Goal: Task Accomplishment & Management: Use online tool/utility

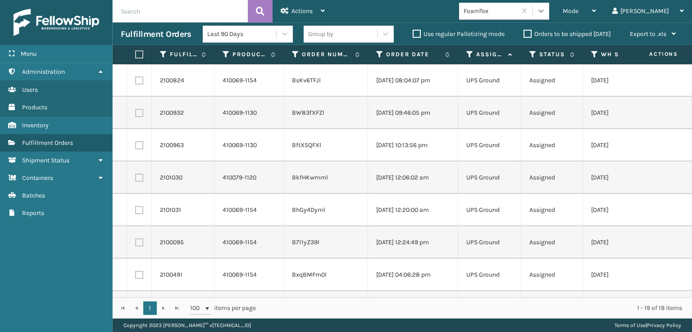
click at [543, 10] on icon at bounding box center [540, 10] width 5 height 3
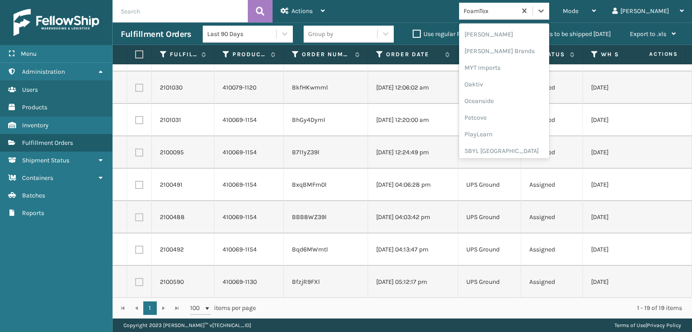
scroll to position [450, 0]
click at [517, 128] on div "SleepGeekz" at bounding box center [504, 133] width 90 height 17
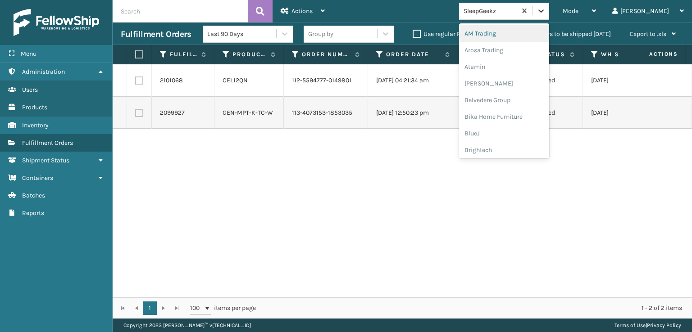
click at [543, 11] on icon at bounding box center [540, 10] width 5 height 3
click at [521, 119] on div "FoamTex" at bounding box center [504, 115] width 90 height 17
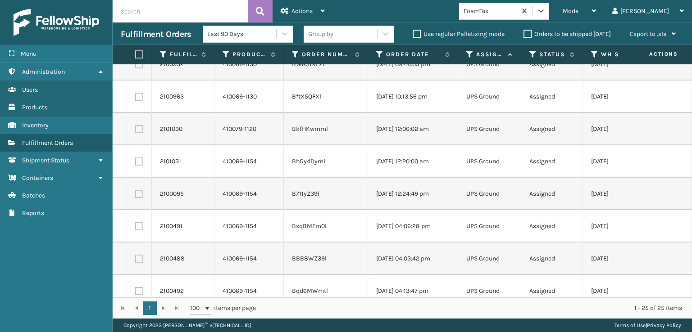
scroll to position [0, 0]
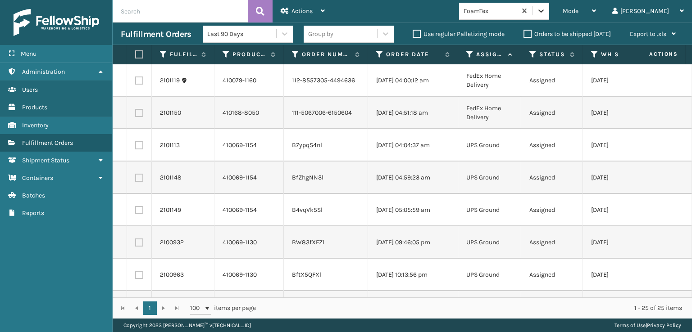
click at [549, 13] on div at bounding box center [541, 11] width 16 height 16
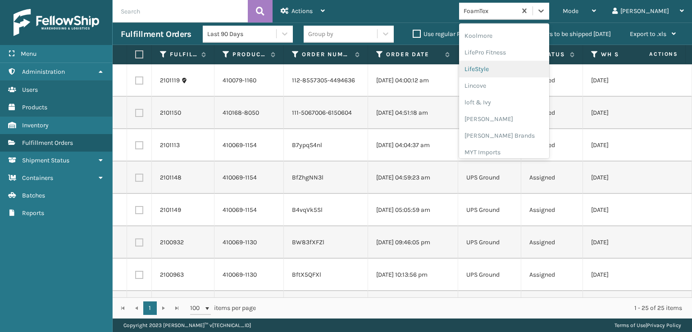
scroll to position [330, 0]
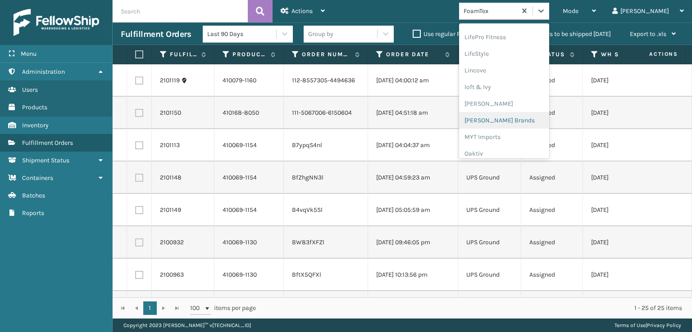
click at [525, 125] on div "[PERSON_NAME] Brands" at bounding box center [504, 120] width 90 height 17
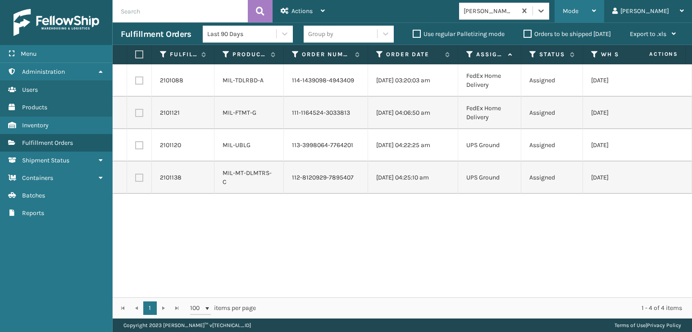
click at [596, 16] on div "Mode" at bounding box center [578, 11] width 33 height 23
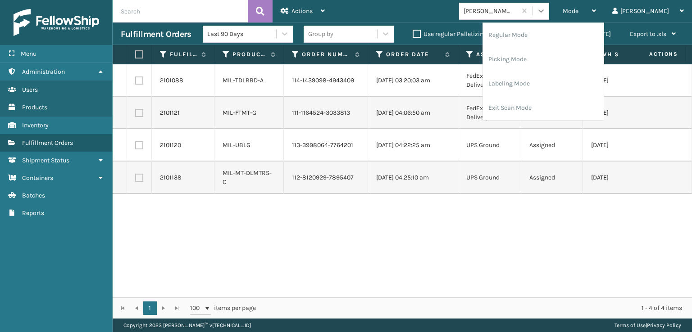
click at [543, 10] on icon at bounding box center [540, 10] width 5 height 3
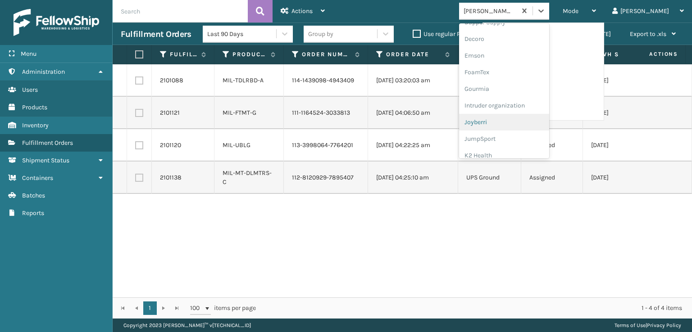
scroll to position [135, 0]
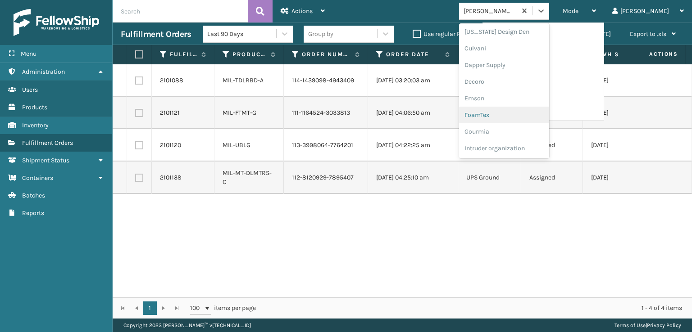
click at [507, 116] on div "FoamTex" at bounding box center [504, 115] width 90 height 17
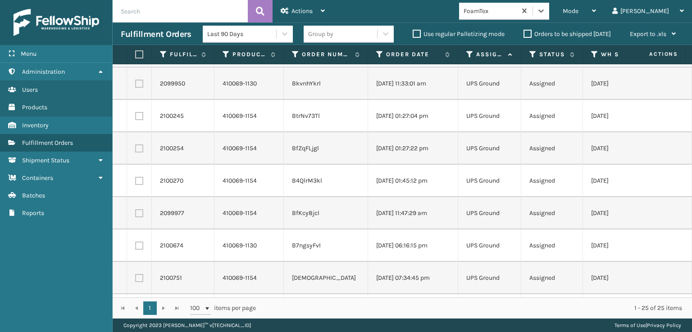
scroll to position [583, 0]
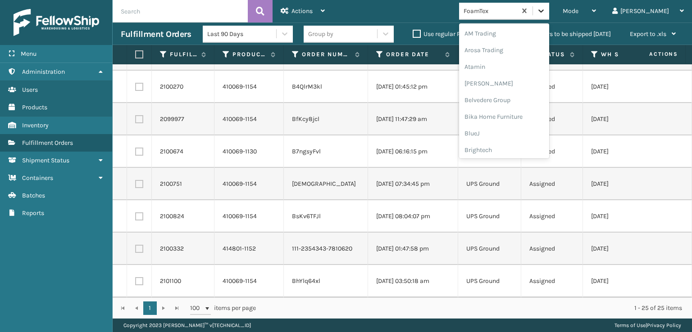
click at [545, 11] on icon at bounding box center [540, 10] width 9 height 9
click at [520, 119] on div "[PERSON_NAME] Brands" at bounding box center [504, 120] width 90 height 17
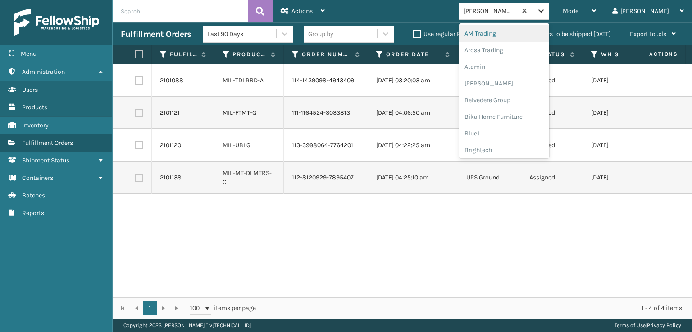
click at [545, 13] on icon at bounding box center [540, 10] width 9 height 9
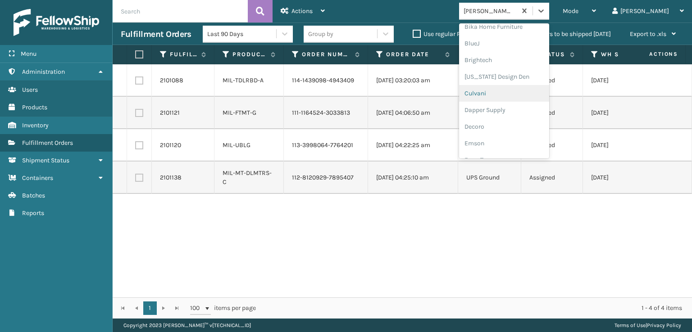
scroll to position [135, 0]
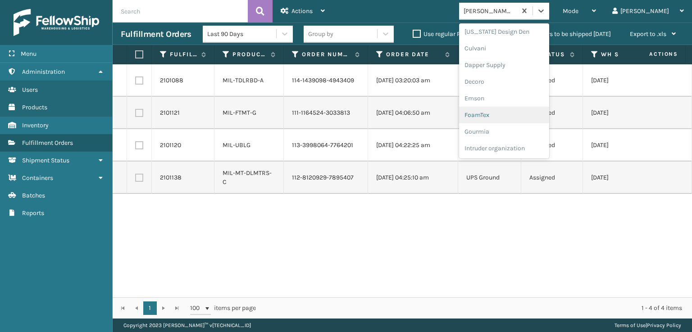
click at [510, 115] on div "FoamTex" at bounding box center [504, 115] width 90 height 17
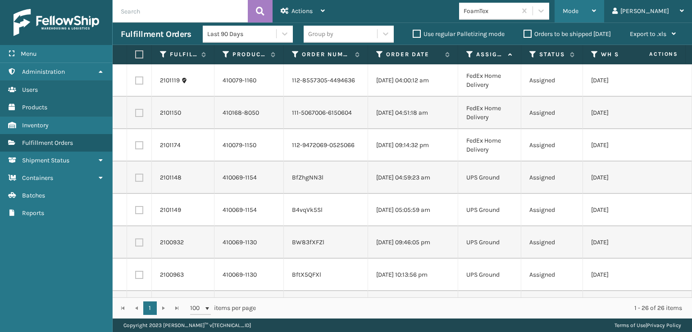
click at [578, 13] on span "Mode" at bounding box center [570, 11] width 16 height 8
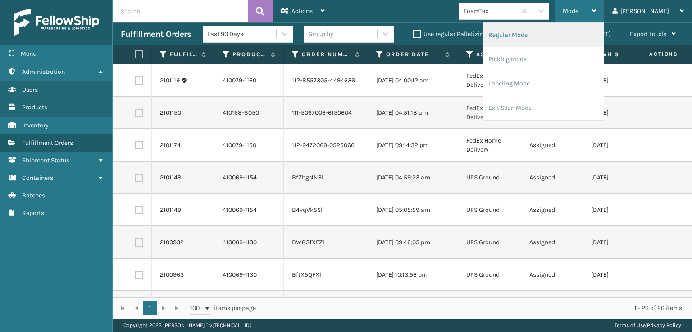
click at [544, 36] on li "Regular Mode" at bounding box center [543, 35] width 121 height 24
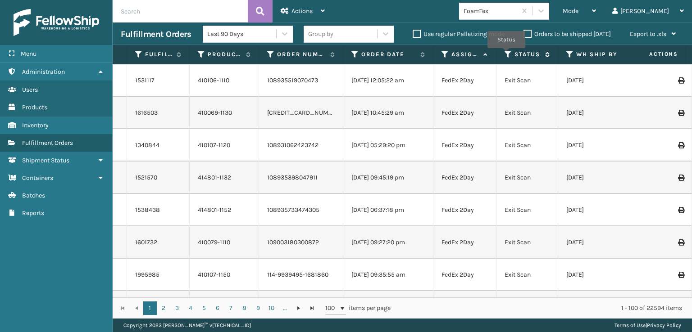
click at [506, 54] on icon at bounding box center [507, 54] width 7 height 8
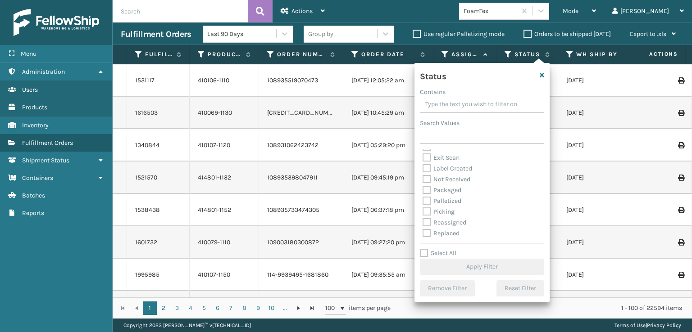
scroll to position [45, 0]
click at [425, 196] on label "Picking" at bounding box center [438, 196] width 32 height 8
click at [423, 196] on input "Picking" at bounding box center [422, 194] width 0 height 6
checkbox input "true"
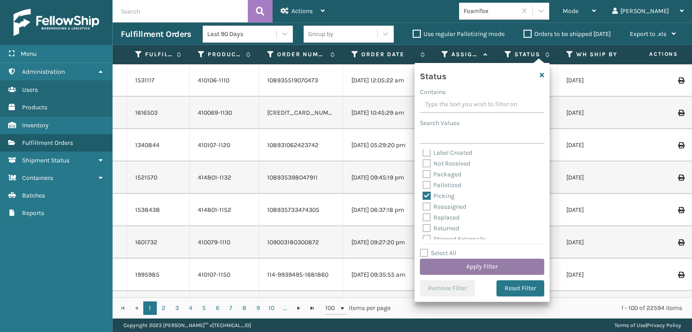
click at [448, 265] on button "Apply Filter" at bounding box center [482, 267] width 124 height 16
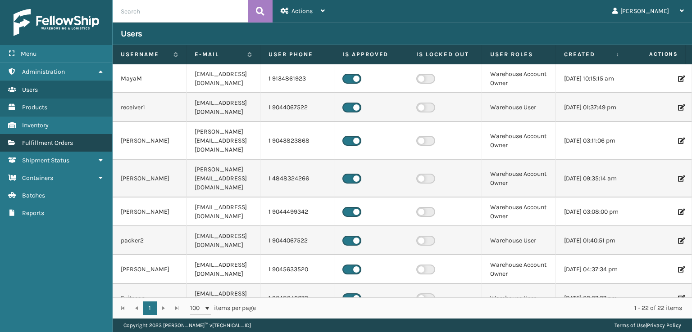
click at [58, 144] on span "Fulfillment Orders" at bounding box center [47, 143] width 51 height 8
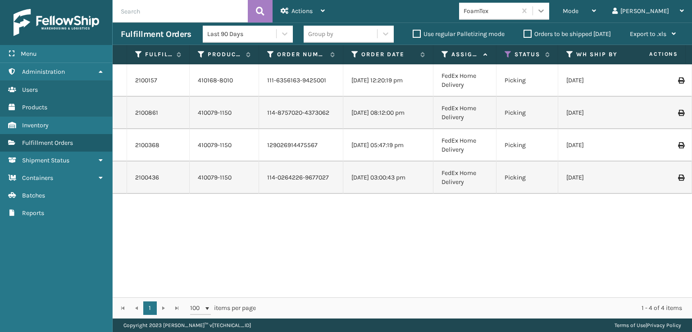
click at [545, 9] on icon at bounding box center [540, 10] width 9 height 9
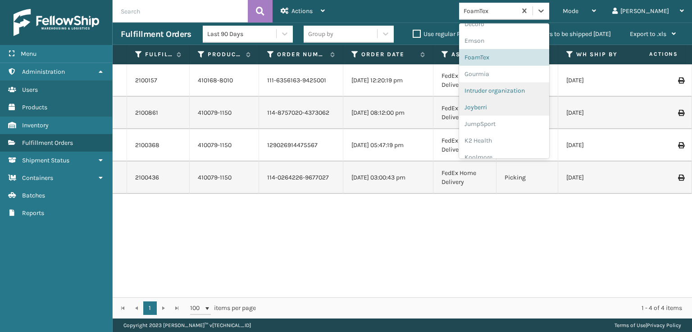
scroll to position [180, 0]
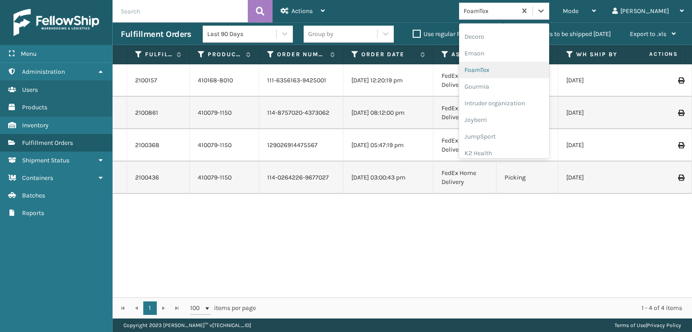
click at [526, 68] on div "FoamTex" at bounding box center [504, 70] width 90 height 17
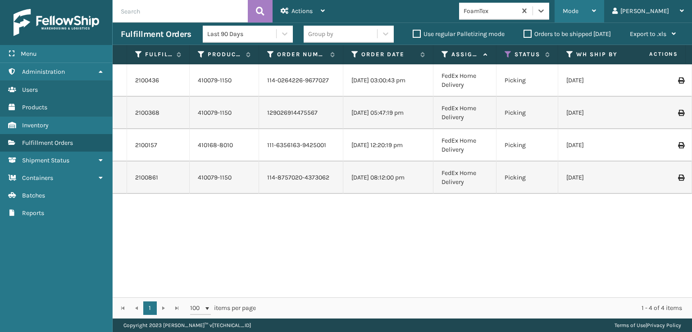
drag, startPoint x: 605, startPoint y: 6, endPoint x: 606, endPoint y: 16, distance: 10.1
click at [596, 6] on div "Mode" at bounding box center [578, 11] width 33 height 23
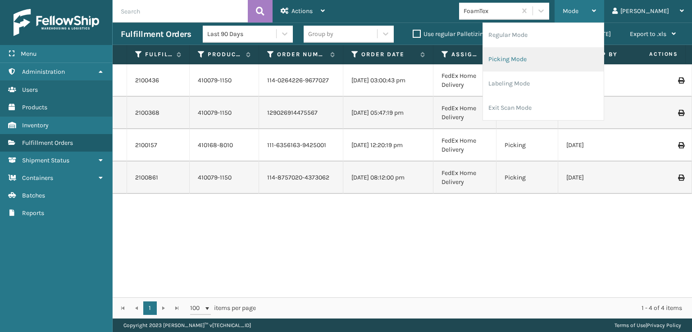
click at [541, 58] on li "Picking Mode" at bounding box center [543, 59] width 121 height 24
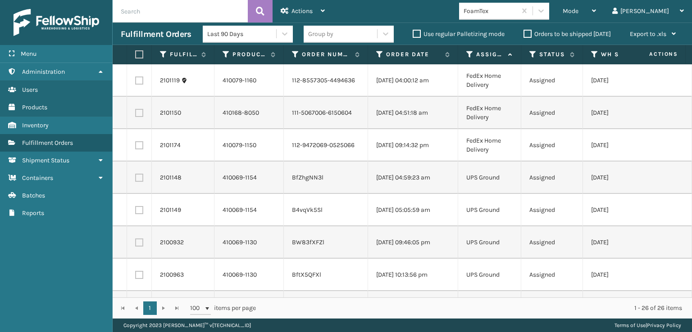
click at [139, 55] on label at bounding box center [137, 54] width 5 height 8
click at [136, 55] on input "checkbox" at bounding box center [135, 55] width 0 height 6
checkbox input "true"
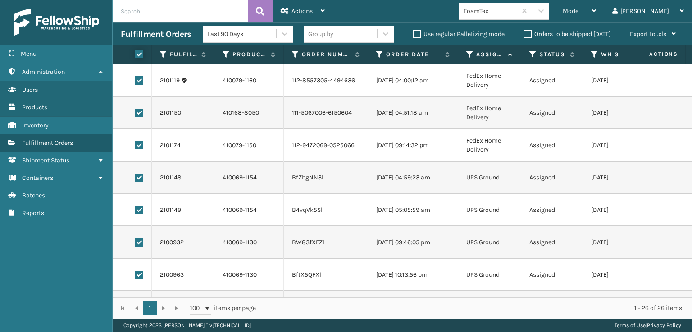
checkbox input "true"
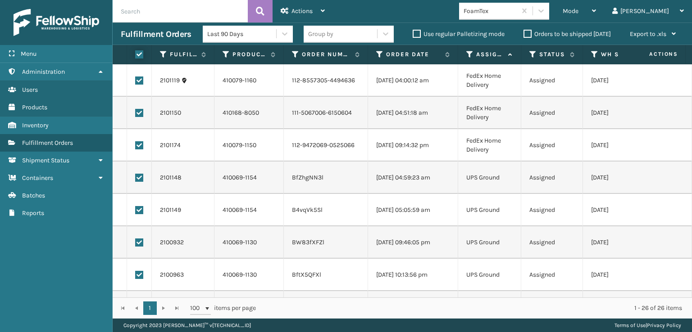
checkbox input "true"
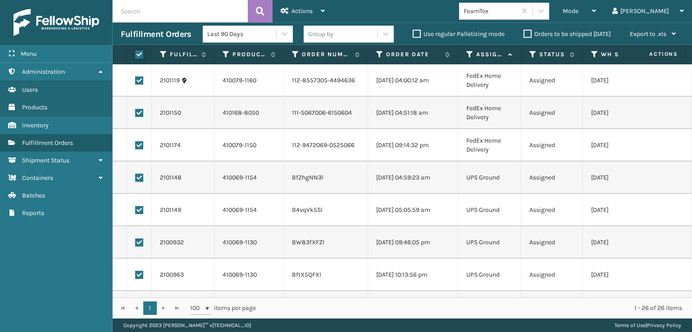
checkbox input "true"
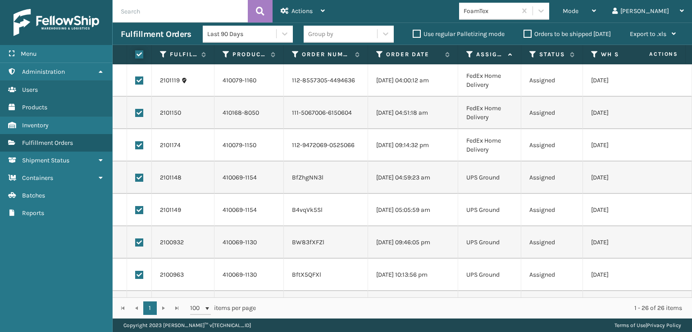
checkbox input "true"
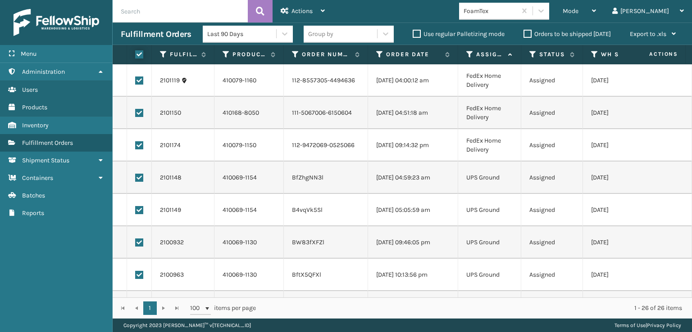
checkbox input "true"
click at [138, 140] on td at bounding box center [139, 145] width 25 height 32
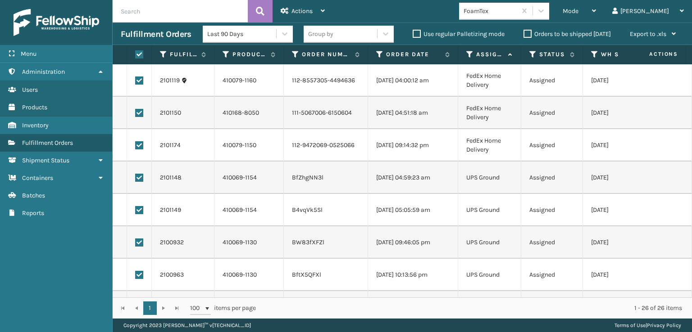
click at [140, 143] on label at bounding box center [139, 145] width 8 height 8
click at [136, 143] on input "checkbox" at bounding box center [135, 144] width 0 height 6
checkbox input "false"
click at [140, 110] on label at bounding box center [139, 113] width 8 height 8
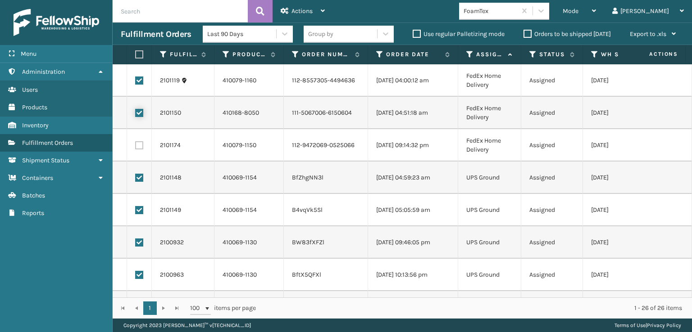
click at [136, 110] on input "checkbox" at bounding box center [135, 112] width 0 height 6
checkbox input "false"
click at [137, 81] on label at bounding box center [139, 81] width 8 height 8
click at [136, 81] on input "checkbox" at bounding box center [135, 80] width 0 height 6
checkbox input "false"
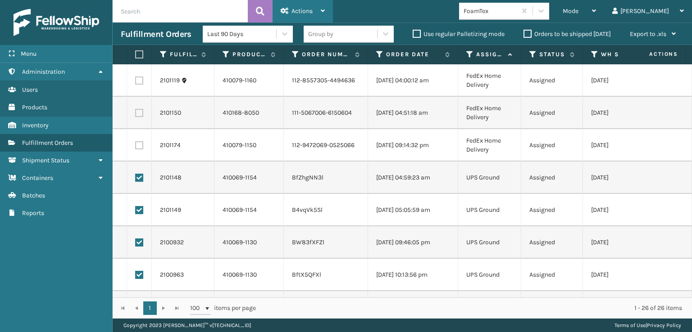
click at [293, 11] on span "Actions" at bounding box center [301, 11] width 21 height 8
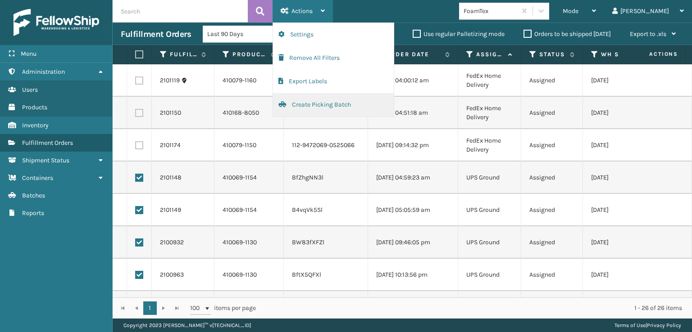
click at [308, 102] on button "Create Picking Batch" at bounding box center [333, 104] width 121 height 23
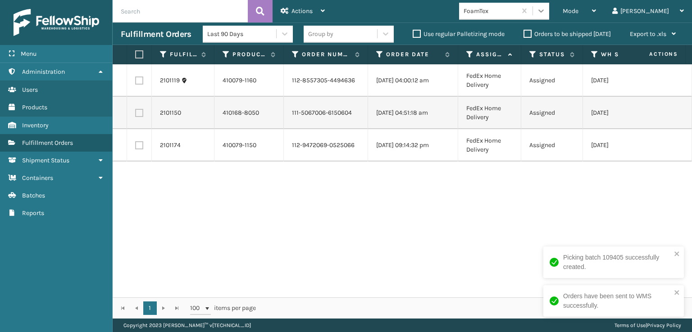
click at [545, 14] on icon at bounding box center [540, 10] width 9 height 9
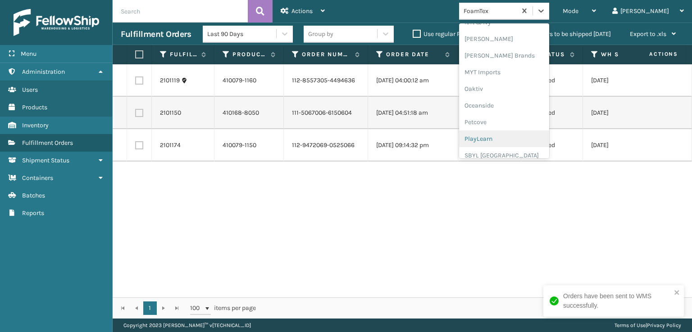
scroll to position [452, 0]
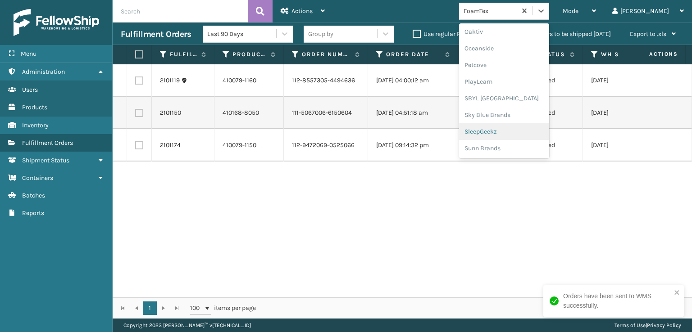
click at [520, 130] on div "SleepGeekz" at bounding box center [504, 131] width 90 height 17
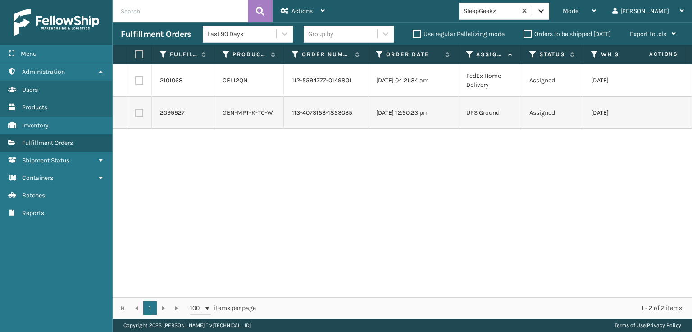
click at [543, 10] on icon at bounding box center [540, 10] width 5 height 3
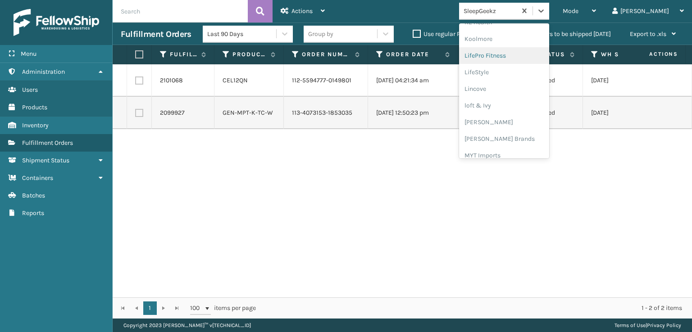
scroll to position [330, 0]
click at [519, 119] on div "[PERSON_NAME] Brands" at bounding box center [504, 120] width 90 height 17
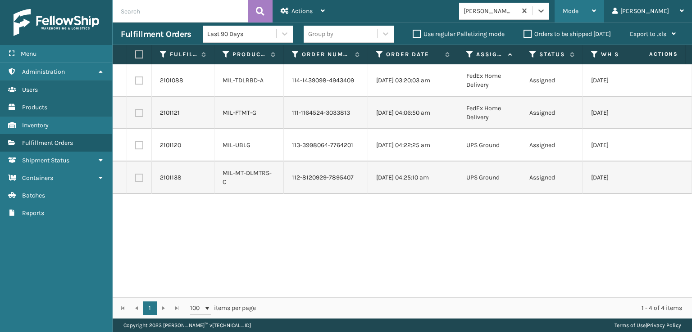
click at [578, 13] on span "Mode" at bounding box center [570, 11] width 16 height 8
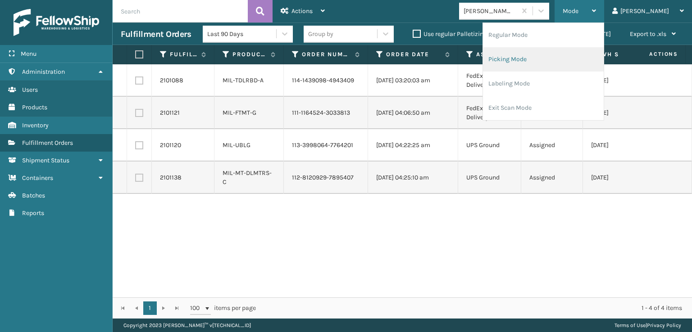
click at [549, 58] on li "Picking Mode" at bounding box center [543, 59] width 121 height 24
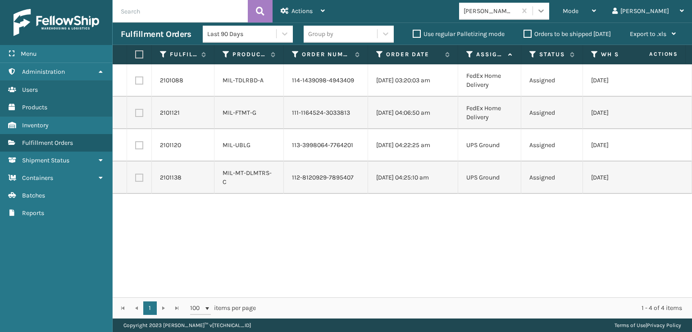
click at [545, 8] on icon at bounding box center [540, 10] width 9 height 9
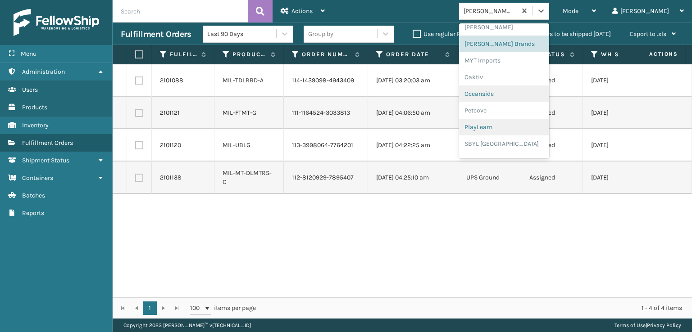
scroll to position [452, 0]
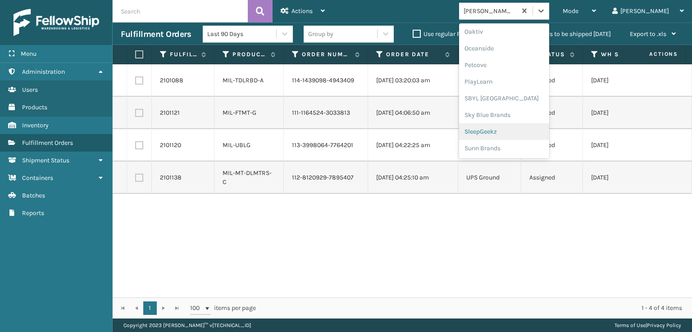
click at [523, 128] on div "SleepGeekz" at bounding box center [504, 131] width 90 height 17
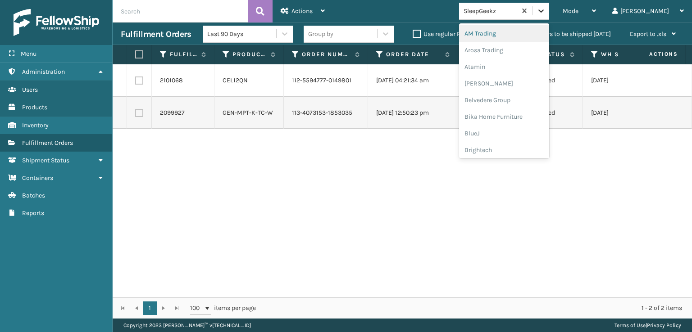
click at [545, 9] on icon at bounding box center [540, 10] width 9 height 9
click at [511, 112] on div "FoamTex" at bounding box center [504, 115] width 90 height 17
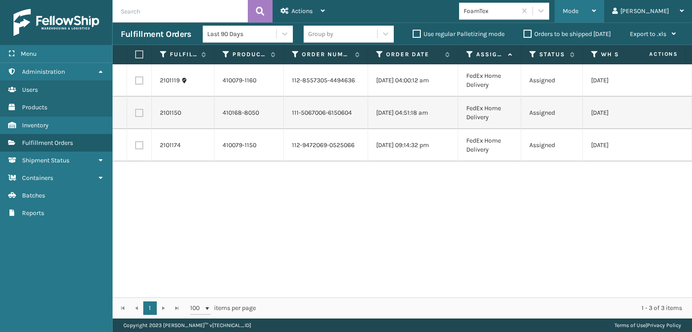
click at [578, 10] on span "Mode" at bounding box center [570, 11] width 16 height 8
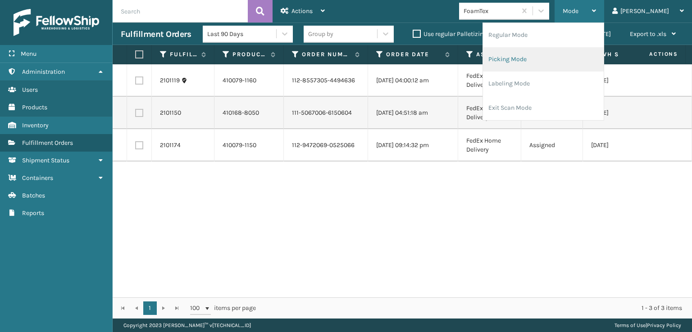
click at [547, 60] on li "Picking Mode" at bounding box center [543, 59] width 121 height 24
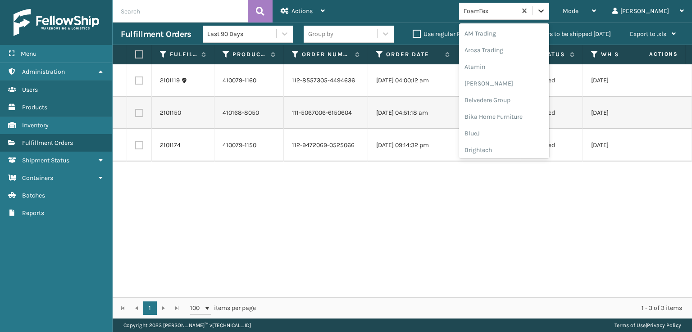
scroll to position [105, 0]
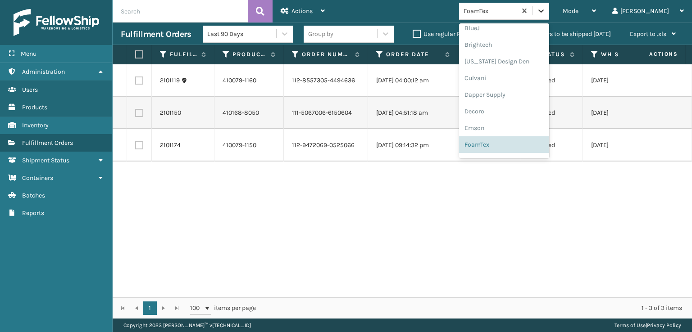
click at [545, 9] on icon at bounding box center [540, 10] width 9 height 9
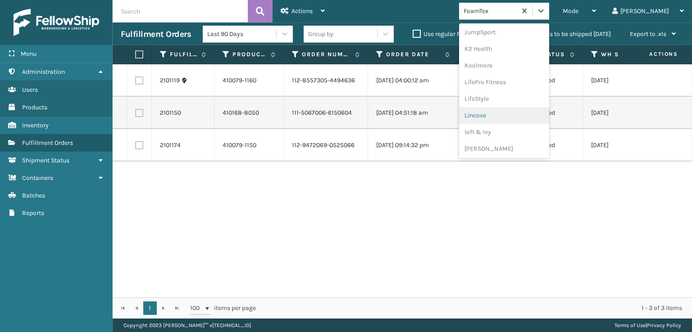
scroll to position [375, 0]
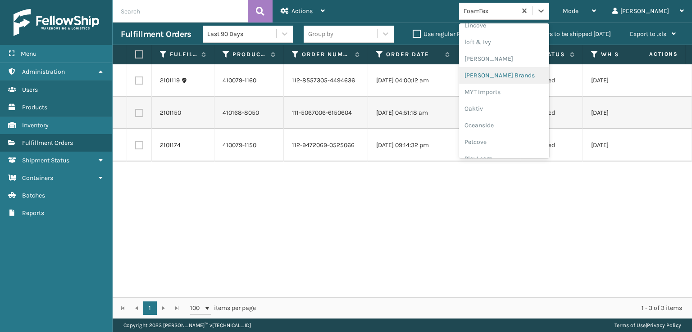
click at [510, 72] on div "[PERSON_NAME] Brands" at bounding box center [504, 75] width 90 height 17
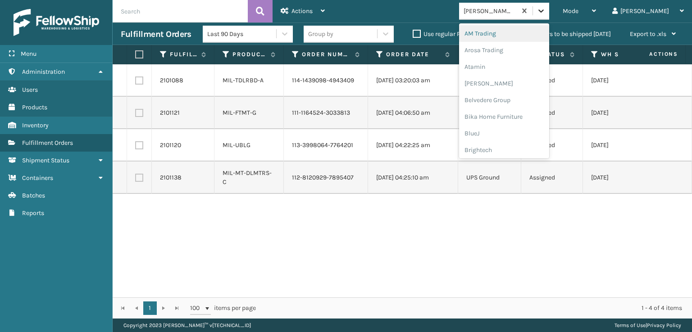
click at [543, 10] on icon at bounding box center [540, 10] width 5 height 3
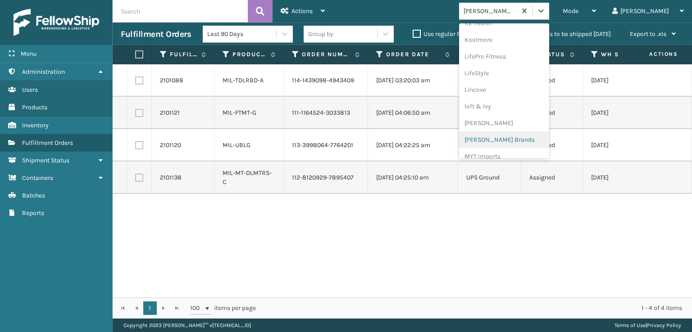
scroll to position [330, 0]
click at [517, 120] on div "[PERSON_NAME] Brands" at bounding box center [504, 120] width 90 height 17
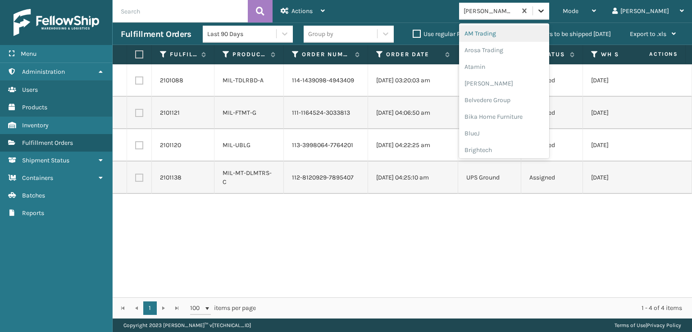
click at [545, 10] on icon at bounding box center [540, 10] width 9 height 9
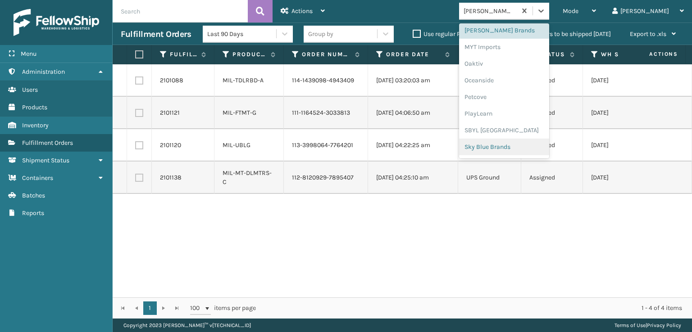
scroll to position [452, 0]
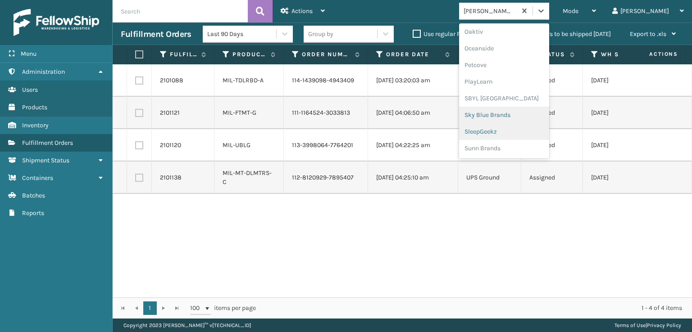
click at [518, 123] on div "Sky Blue Brands" at bounding box center [504, 115] width 90 height 17
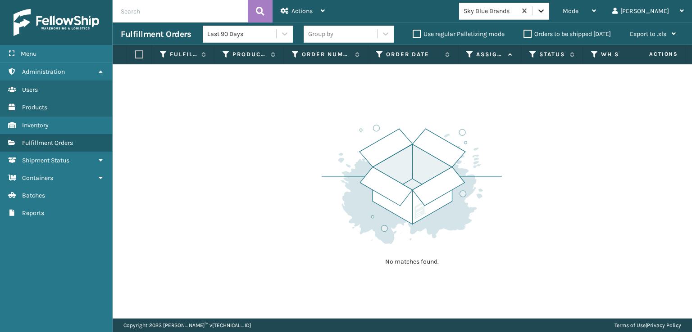
click at [545, 12] on icon at bounding box center [540, 10] width 9 height 9
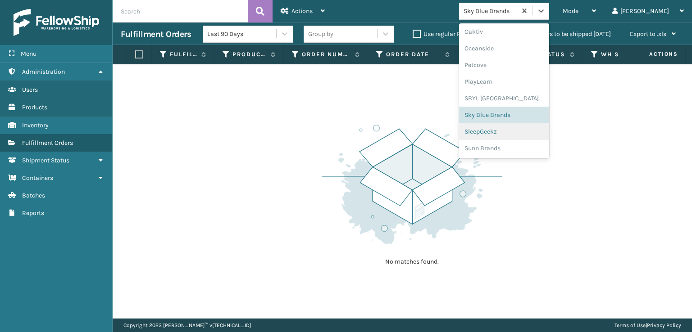
click at [520, 132] on div "SleepGeekz" at bounding box center [504, 131] width 90 height 17
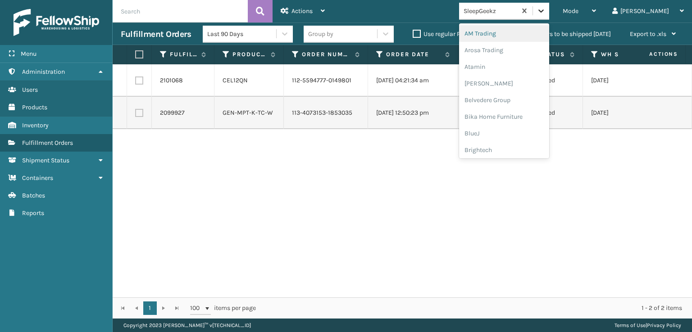
click at [545, 7] on icon at bounding box center [540, 10] width 9 height 9
click at [517, 115] on div "FoamTex" at bounding box center [504, 115] width 90 height 17
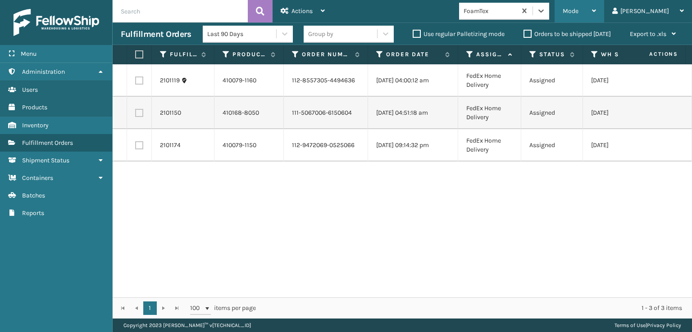
click at [578, 10] on span "Mode" at bounding box center [570, 11] width 16 height 8
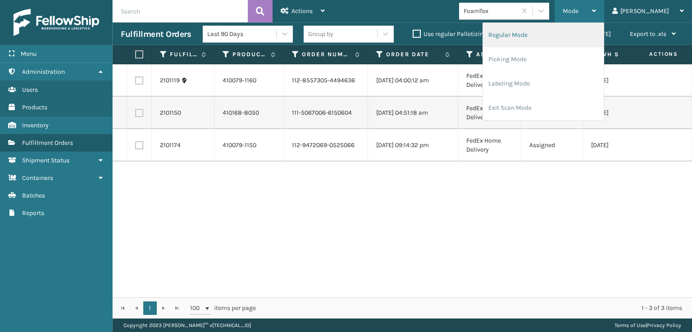
click at [533, 33] on li "Regular Mode" at bounding box center [543, 35] width 121 height 24
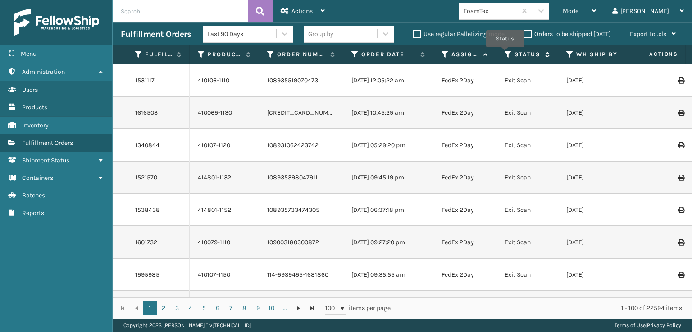
click at [505, 53] on icon at bounding box center [507, 54] width 7 height 8
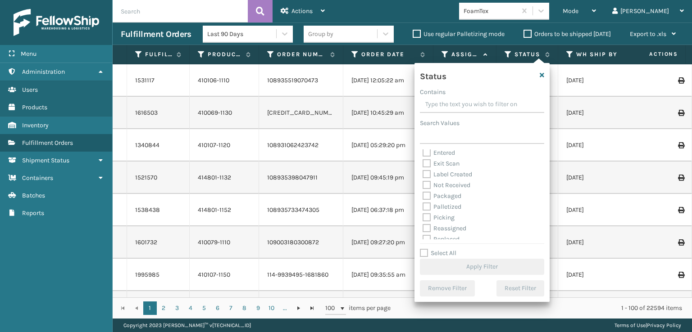
scroll to position [45, 0]
click at [426, 199] on label "Picking" at bounding box center [438, 196] width 32 height 8
click at [423, 197] on input "Picking" at bounding box center [422, 194] width 0 height 6
checkbox input "true"
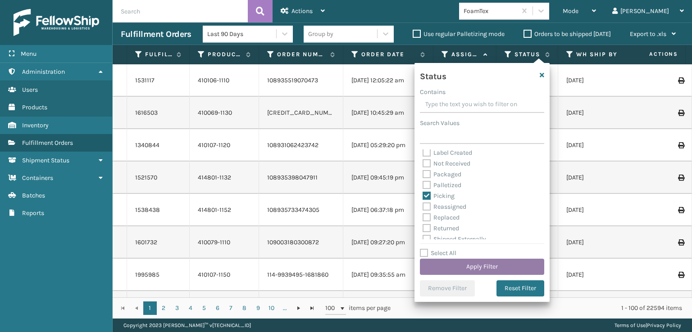
click at [481, 267] on button "Apply Filter" at bounding box center [482, 267] width 124 height 16
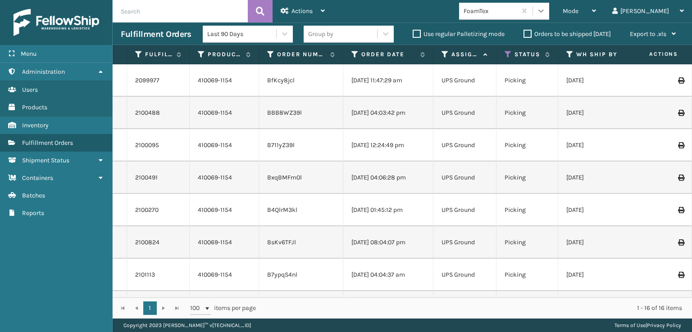
click at [545, 13] on icon at bounding box center [540, 10] width 9 height 9
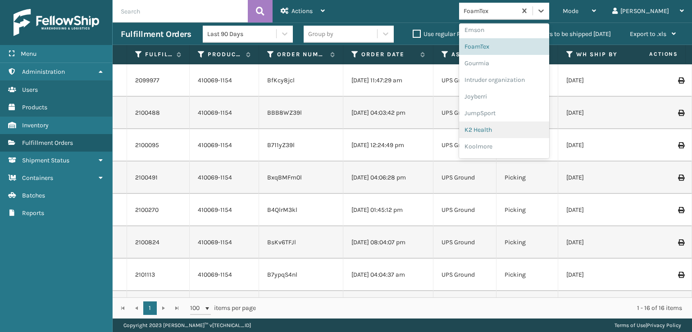
scroll to position [194, 0]
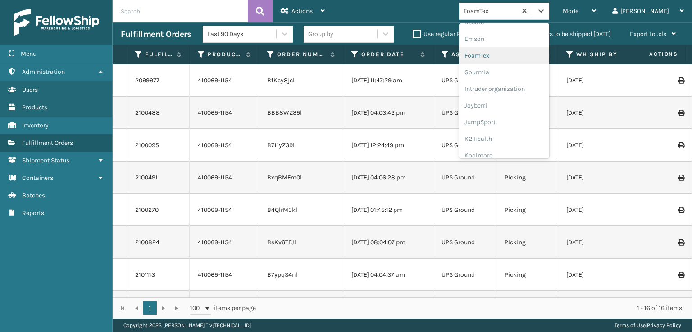
click at [517, 53] on div "FoamTex" at bounding box center [504, 55] width 90 height 17
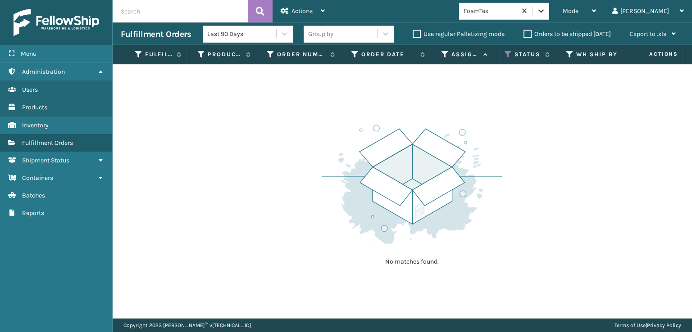
click at [545, 13] on icon at bounding box center [540, 10] width 9 height 9
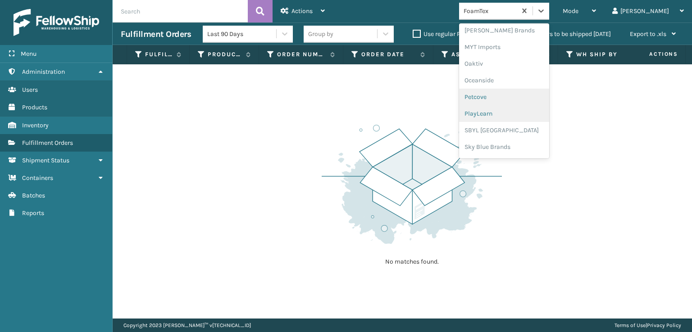
scroll to position [452, 0]
click at [513, 130] on div "SleepGeekz" at bounding box center [504, 131] width 90 height 17
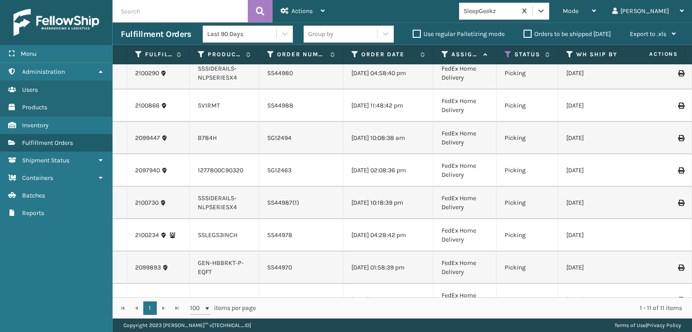
scroll to position [0, 0]
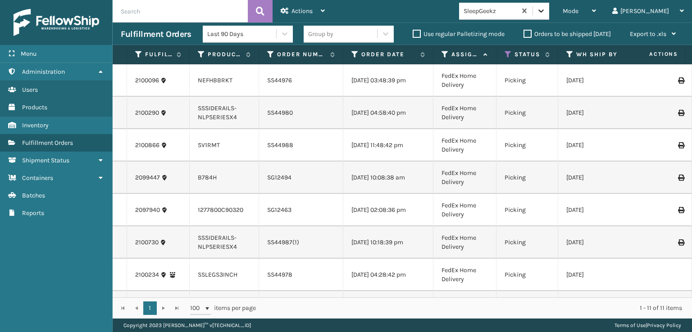
click at [545, 9] on icon at bounding box center [540, 10] width 9 height 9
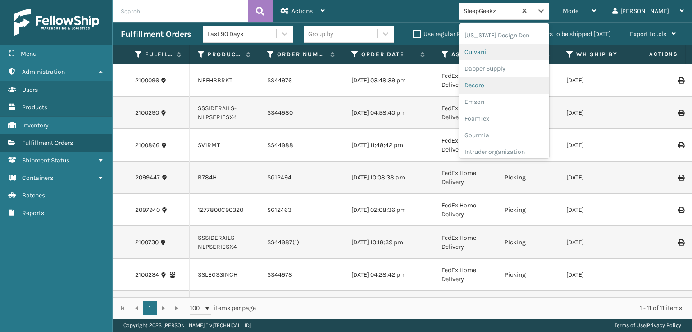
scroll to position [135, 0]
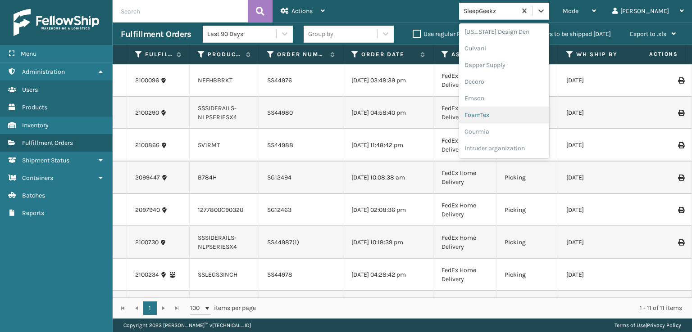
click at [511, 112] on div "FoamTex" at bounding box center [504, 115] width 90 height 17
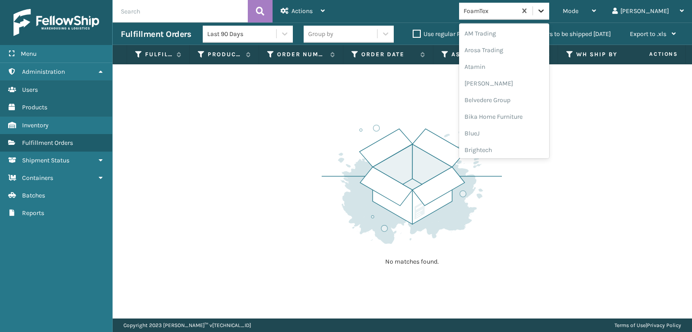
click at [545, 11] on icon at bounding box center [540, 10] width 9 height 9
click at [515, 118] on div "[PERSON_NAME] Brands" at bounding box center [504, 120] width 90 height 17
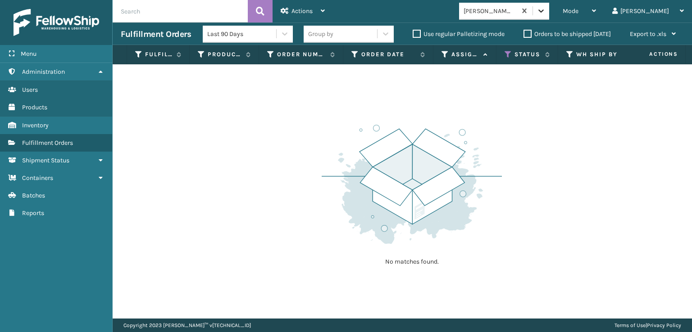
click at [545, 9] on icon at bounding box center [540, 10] width 9 height 9
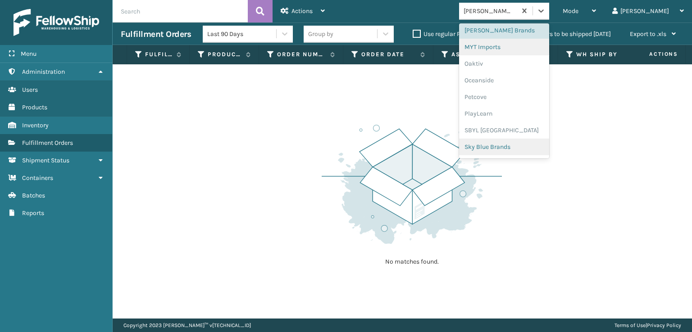
scroll to position [452, 0]
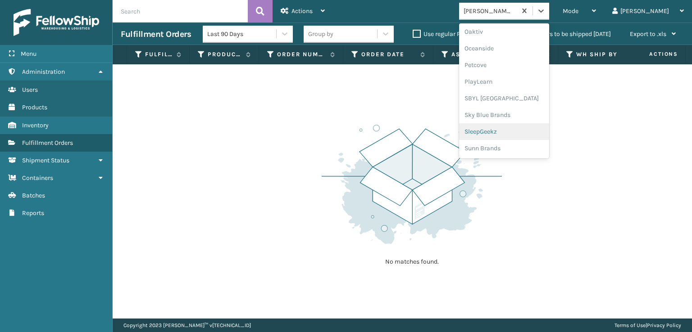
click at [524, 132] on div "SleepGeekz" at bounding box center [504, 131] width 90 height 17
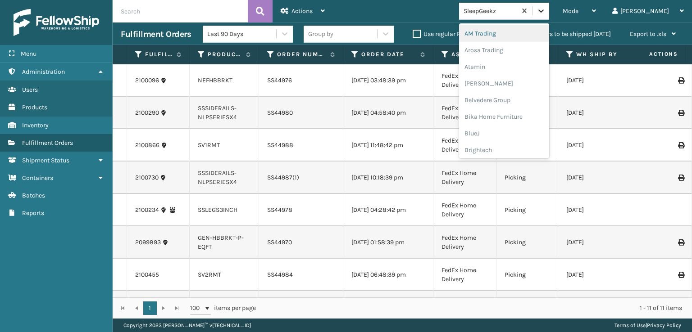
click at [545, 6] on icon at bounding box center [540, 10] width 9 height 9
click at [515, 116] on div "FoamTex" at bounding box center [504, 115] width 90 height 17
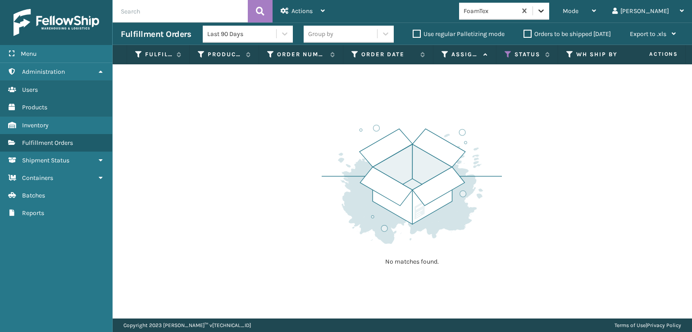
click at [545, 15] on icon at bounding box center [540, 10] width 9 height 9
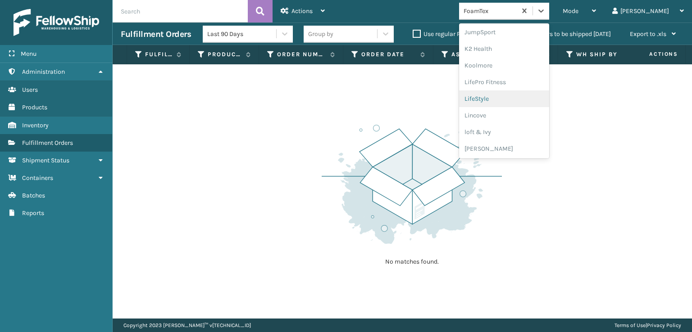
scroll to position [375, 0]
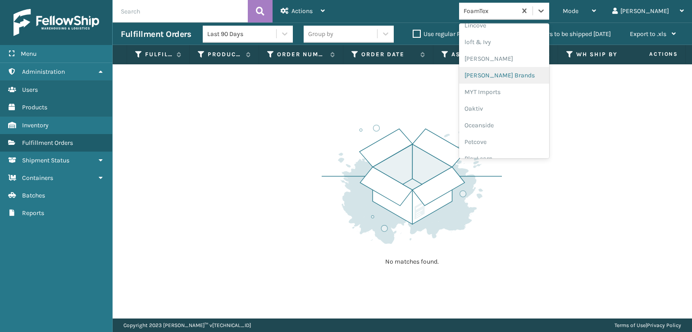
click at [514, 72] on div "[PERSON_NAME] Brands" at bounding box center [504, 75] width 90 height 17
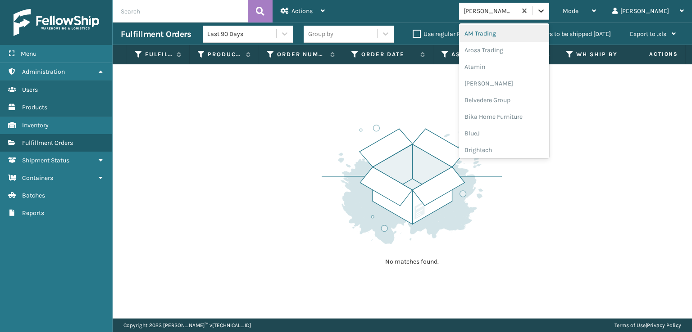
click at [545, 13] on icon at bounding box center [540, 10] width 9 height 9
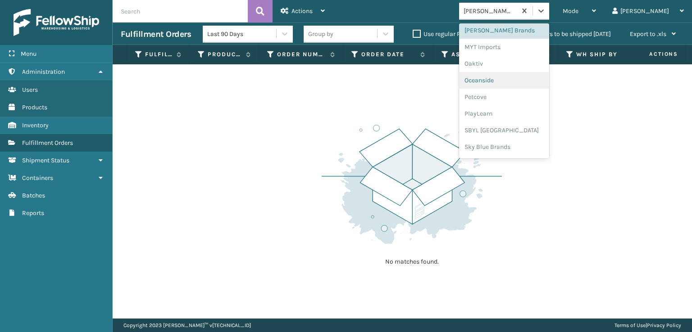
scroll to position [452, 0]
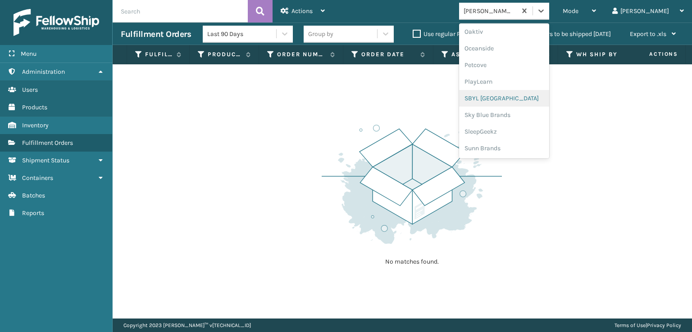
click at [512, 99] on div "SBYL [GEOGRAPHIC_DATA]" at bounding box center [504, 98] width 90 height 17
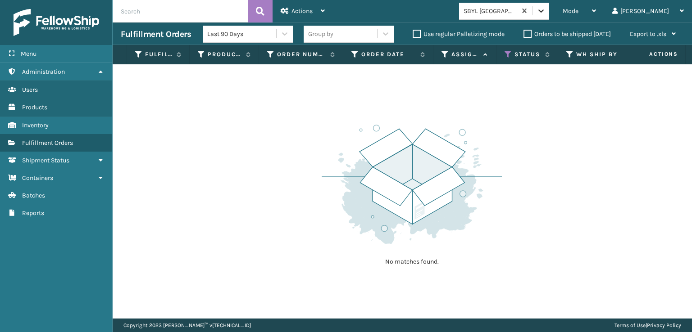
click at [545, 12] on icon at bounding box center [540, 10] width 9 height 9
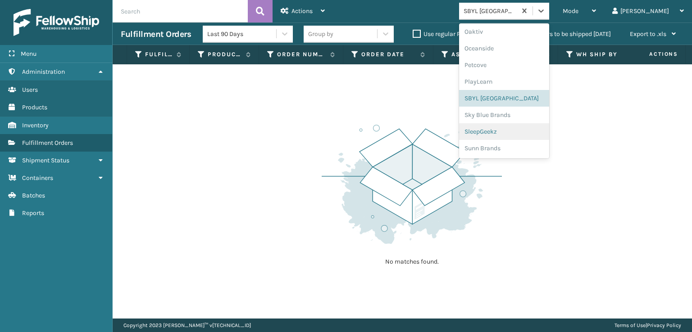
click at [515, 131] on div "SleepGeekz" at bounding box center [504, 131] width 90 height 17
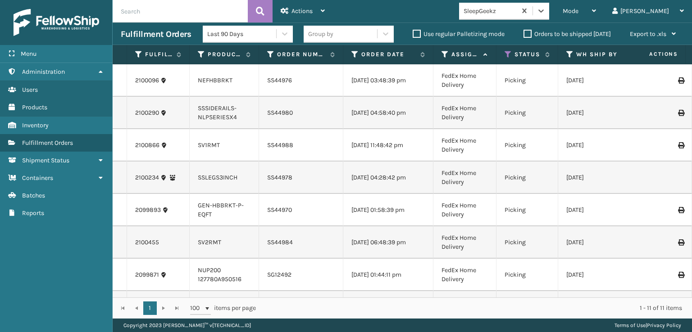
scroll to position [130, 0]
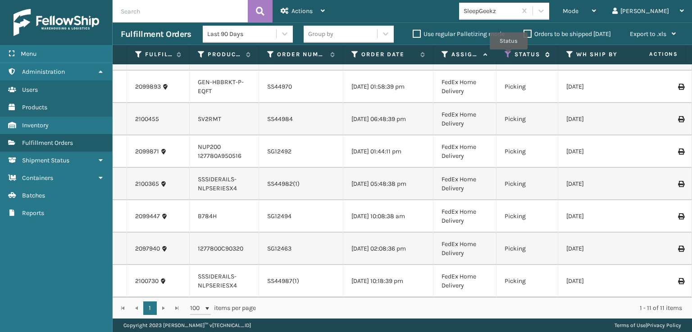
click at [508, 56] on icon at bounding box center [507, 54] width 7 height 8
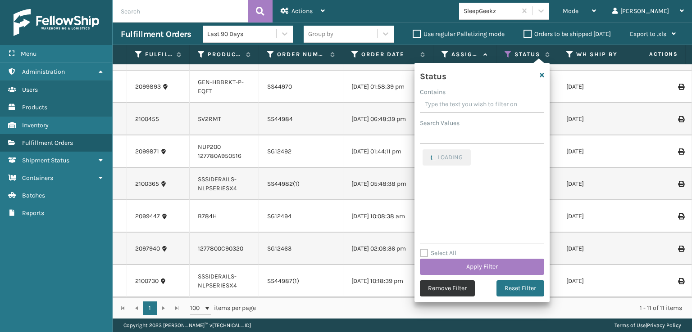
click at [447, 287] on button "Remove Filter" at bounding box center [447, 288] width 55 height 16
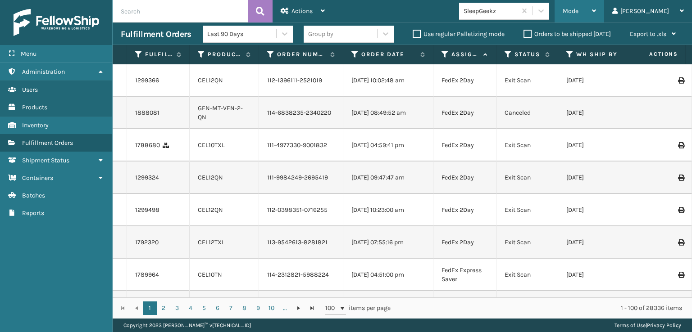
click at [578, 12] on span "Mode" at bounding box center [570, 11] width 16 height 8
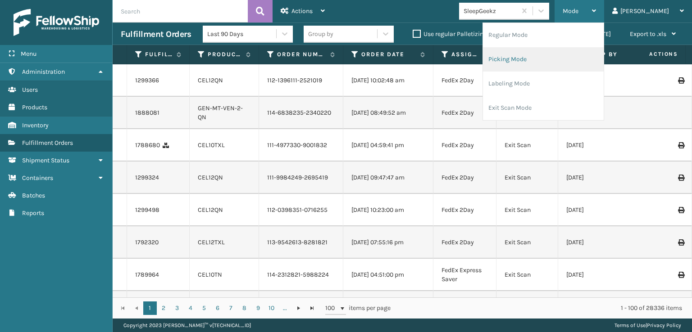
click at [542, 60] on li "Picking Mode" at bounding box center [543, 59] width 121 height 24
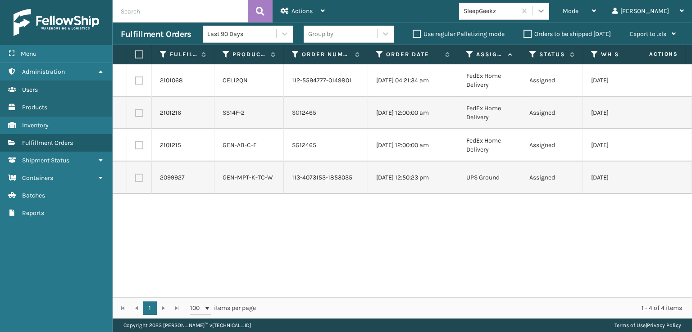
click at [545, 14] on icon at bounding box center [540, 10] width 9 height 9
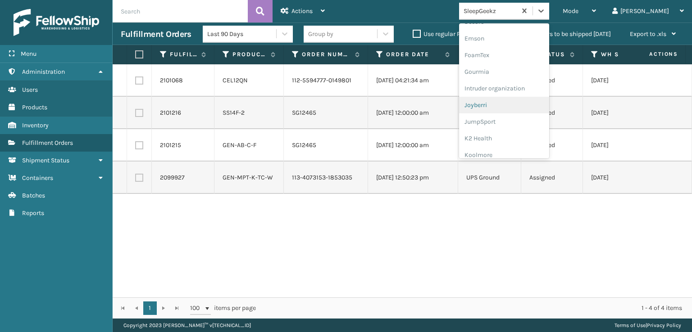
scroll to position [180, 0]
click at [513, 70] on div "FoamTex" at bounding box center [504, 70] width 90 height 17
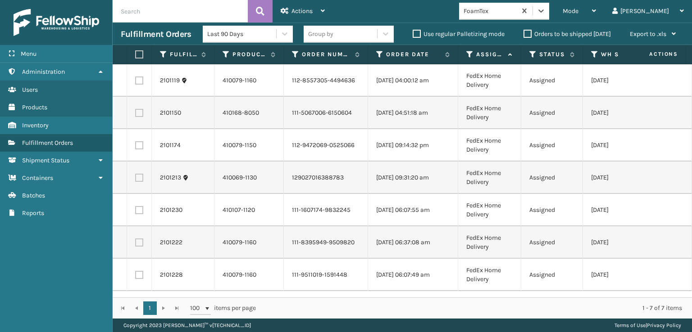
scroll to position [0, 0]
click at [578, 12] on span "Mode" at bounding box center [570, 11] width 16 height 8
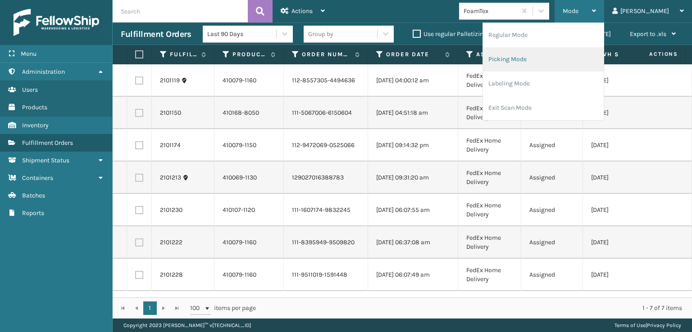
click at [535, 58] on li "Picking Mode" at bounding box center [543, 59] width 121 height 24
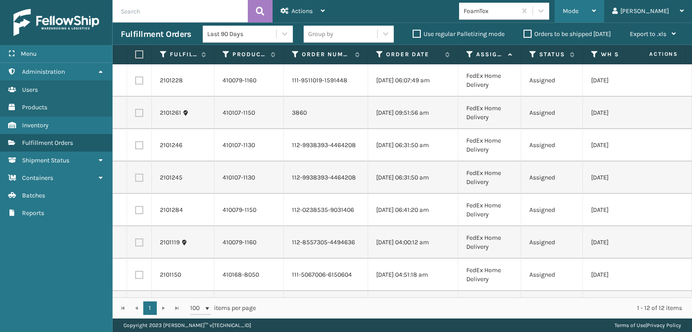
drag, startPoint x: 364, startPoint y: 349, endPoint x: 611, endPoint y: 10, distance: 420.2
click at [596, 5] on div "Mode" at bounding box center [578, 11] width 33 height 23
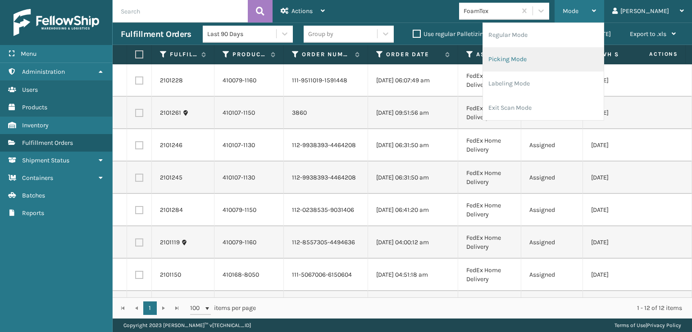
click at [538, 58] on li "Picking Mode" at bounding box center [543, 59] width 121 height 24
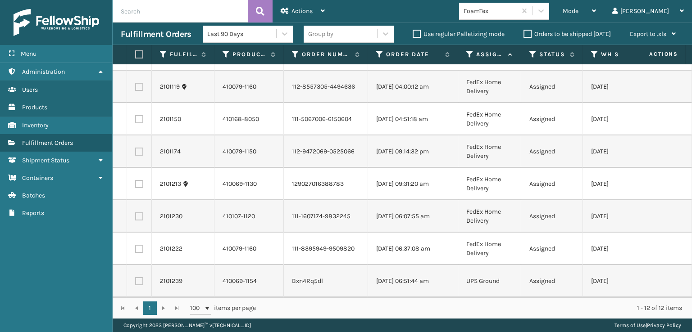
scroll to position [162, 0]
click at [140, 51] on label at bounding box center [137, 54] width 5 height 8
click at [136, 52] on input "checkbox" at bounding box center [135, 55] width 0 height 6
checkbox input "true"
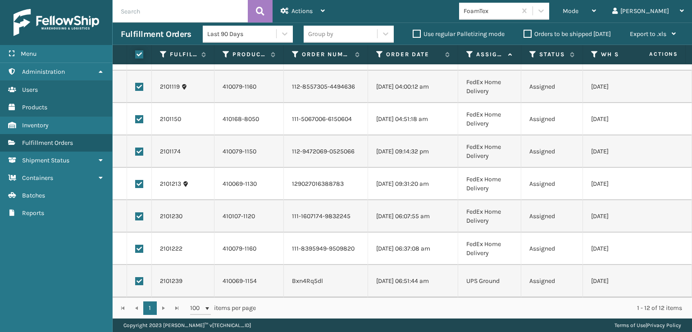
checkbox input "true"
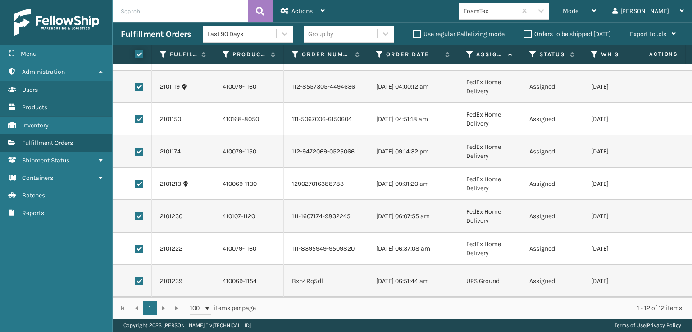
checkbox input "true"
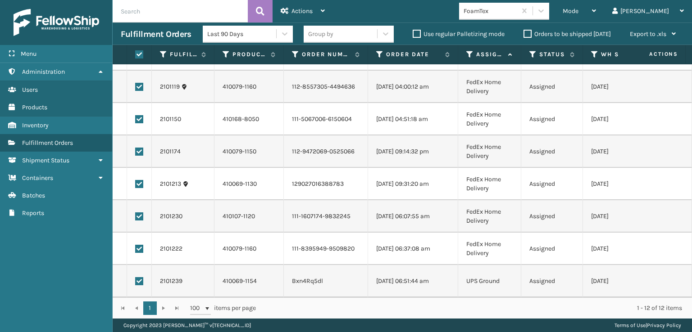
click at [135, 274] on td at bounding box center [139, 281] width 25 height 32
click at [140, 277] on label at bounding box center [139, 281] width 8 height 8
click at [136, 277] on input "checkbox" at bounding box center [135, 280] width 0 height 6
checkbox input "false"
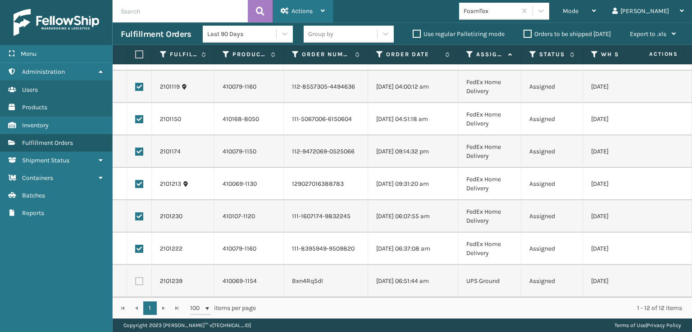
click at [305, 14] on span "Actions" at bounding box center [301, 11] width 21 height 8
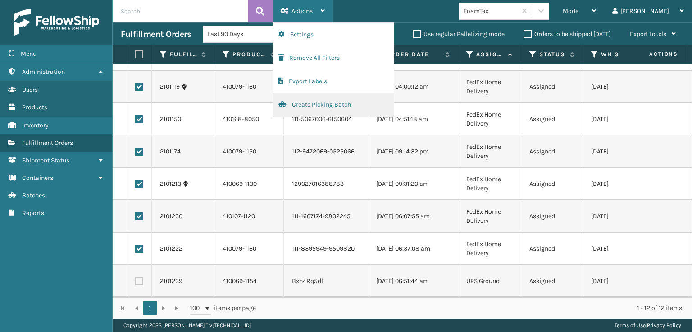
click at [310, 103] on button "Create Picking Batch" at bounding box center [333, 104] width 121 height 23
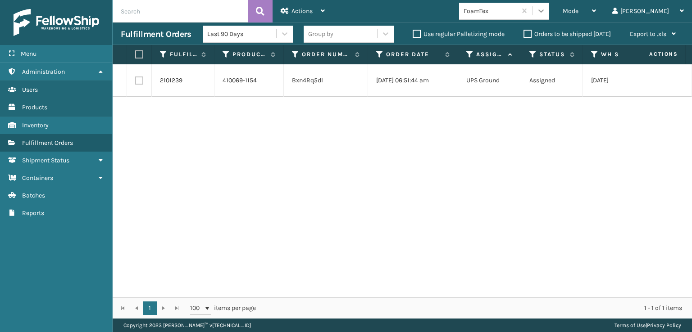
click at [545, 11] on icon at bounding box center [540, 10] width 9 height 9
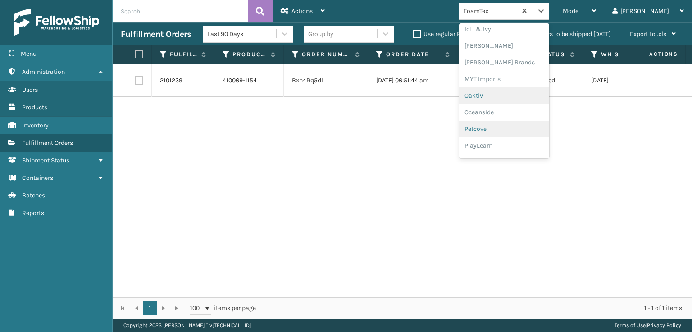
scroll to position [375, 0]
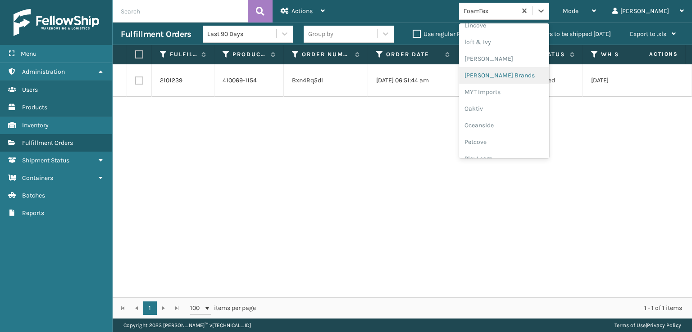
click at [520, 72] on div "[PERSON_NAME] Brands" at bounding box center [504, 75] width 90 height 17
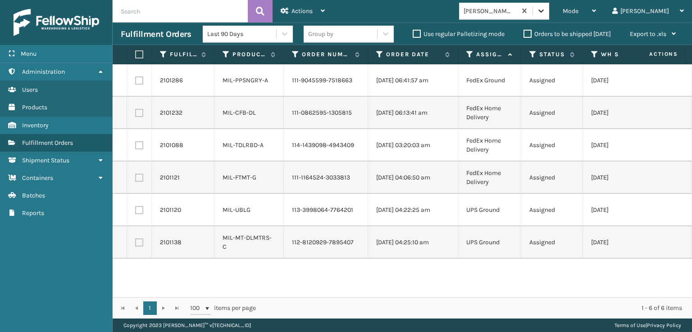
click at [543, 11] on icon at bounding box center [540, 10] width 5 height 3
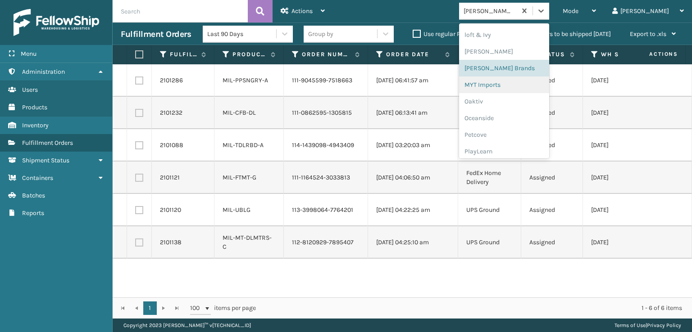
scroll to position [452, 0]
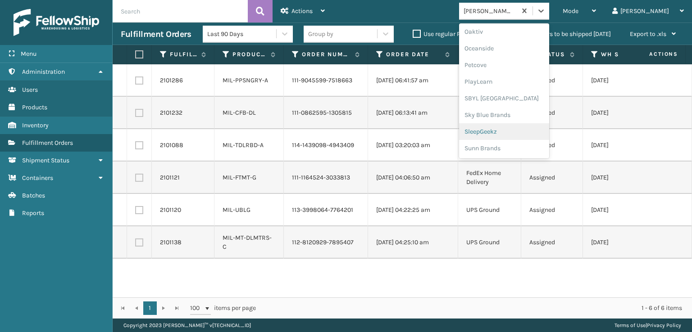
click at [515, 132] on div "SleepGeekz" at bounding box center [504, 131] width 90 height 17
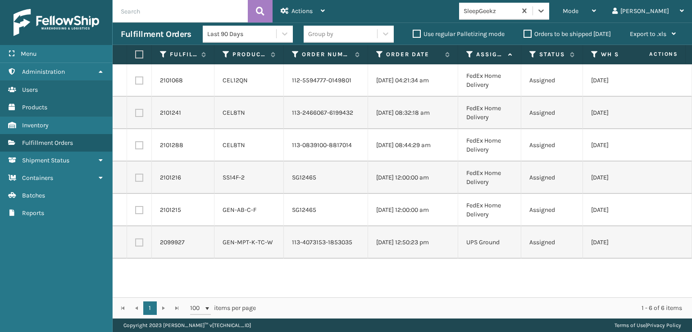
click at [138, 214] on label at bounding box center [139, 210] width 8 height 8
click at [136, 212] on input "checkbox" at bounding box center [135, 209] width 0 height 6
checkbox input "true"
click at [136, 194] on td at bounding box center [139, 178] width 25 height 32
click at [140, 182] on label at bounding box center [139, 178] width 8 height 8
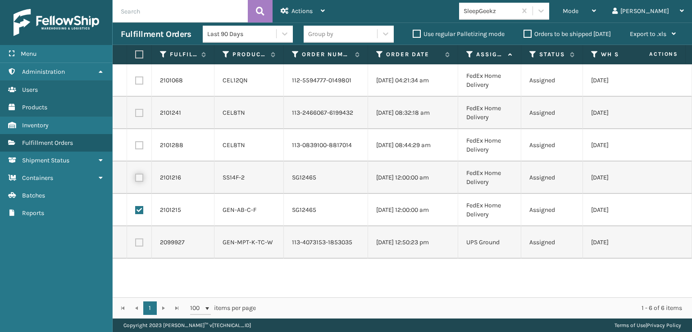
click at [136, 180] on input "checkbox" at bounding box center [135, 177] width 0 height 6
checkbox input "true"
click at [140, 149] on label at bounding box center [139, 145] width 8 height 8
click at [136, 147] on input "checkbox" at bounding box center [135, 144] width 0 height 6
checkbox input "true"
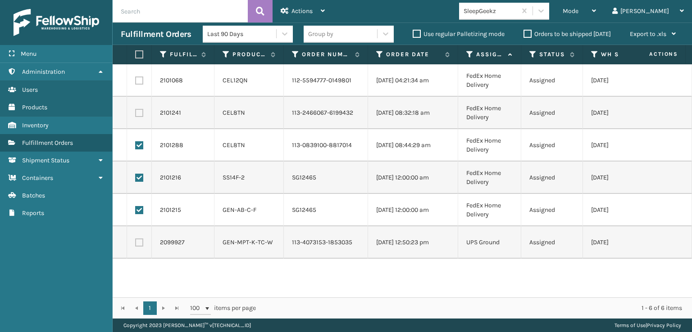
click at [140, 117] on label at bounding box center [139, 113] width 8 height 8
click at [136, 115] on input "checkbox" at bounding box center [135, 112] width 0 height 6
checkbox input "true"
click at [139, 83] on label at bounding box center [139, 81] width 8 height 8
click at [136, 82] on input "checkbox" at bounding box center [135, 80] width 0 height 6
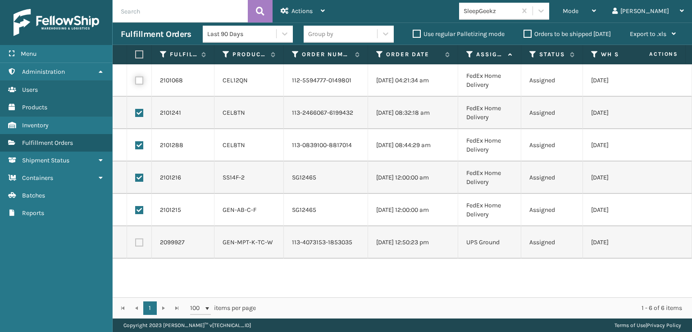
checkbox input "true"
click at [298, 10] on span "Actions" at bounding box center [301, 11] width 21 height 8
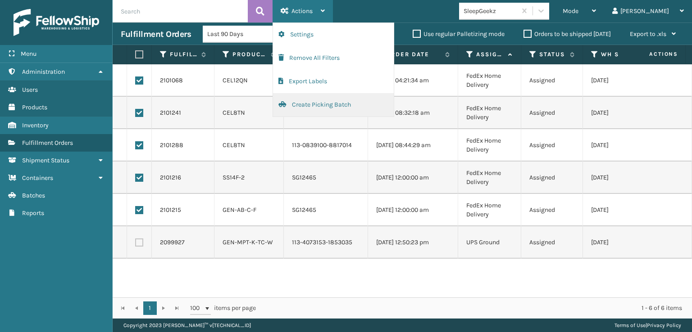
click at [304, 105] on button "Create Picking Batch" at bounding box center [333, 104] width 121 height 23
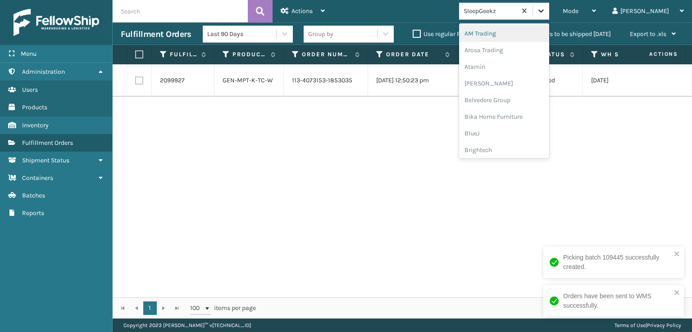
click at [545, 9] on icon at bounding box center [540, 10] width 9 height 9
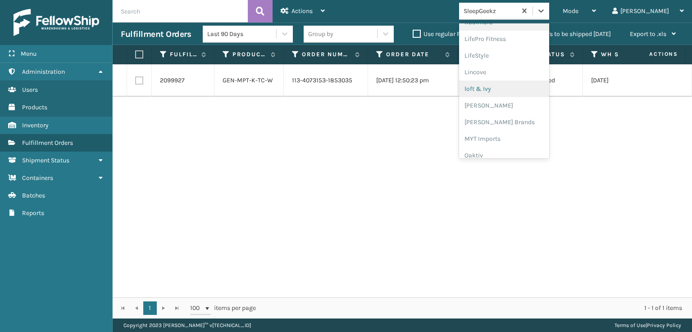
scroll to position [330, 0]
click at [511, 121] on div "[PERSON_NAME] Brands" at bounding box center [504, 120] width 90 height 17
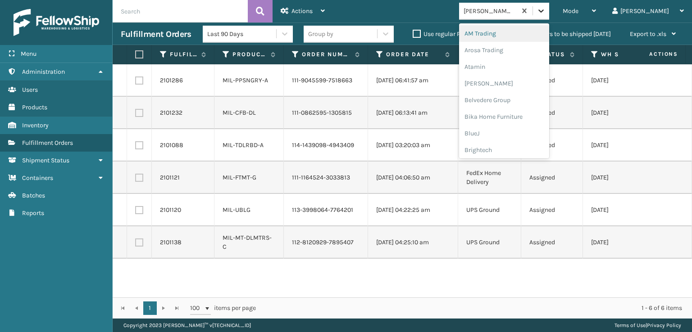
click at [543, 12] on icon at bounding box center [540, 10] width 5 height 3
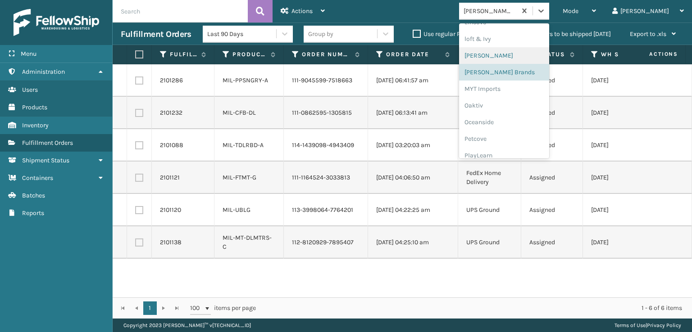
scroll to position [452, 0]
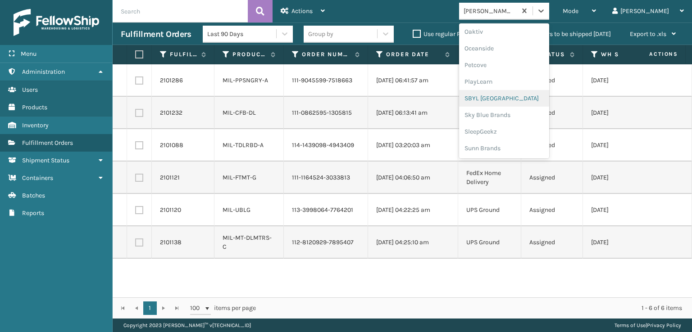
click at [509, 98] on div "SBYL [GEOGRAPHIC_DATA]" at bounding box center [504, 98] width 90 height 17
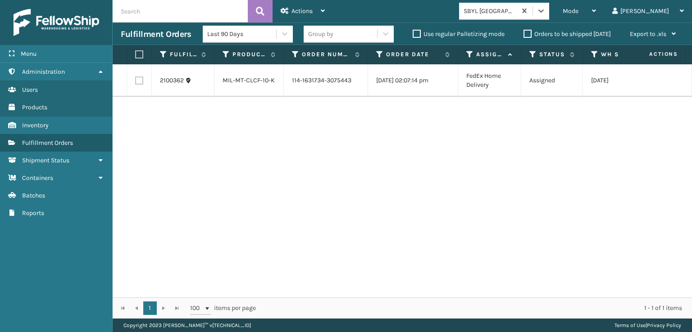
click at [141, 80] on label at bounding box center [139, 81] width 8 height 8
click at [136, 80] on input "checkbox" at bounding box center [135, 80] width 0 height 6
checkbox input "true"
click at [297, 4] on div "Actions" at bounding box center [302, 11] width 44 height 23
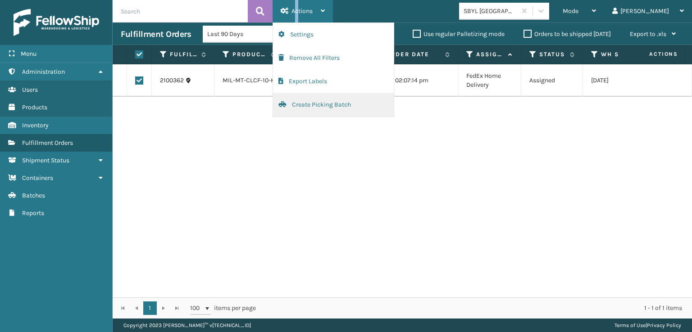
click at [321, 103] on button "Create Picking Batch" at bounding box center [333, 104] width 121 height 23
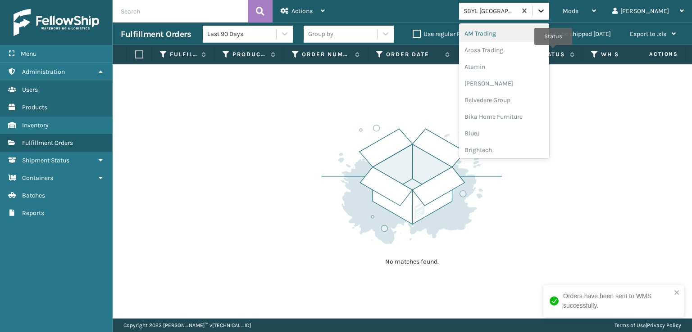
click at [543, 11] on icon at bounding box center [540, 10] width 5 height 3
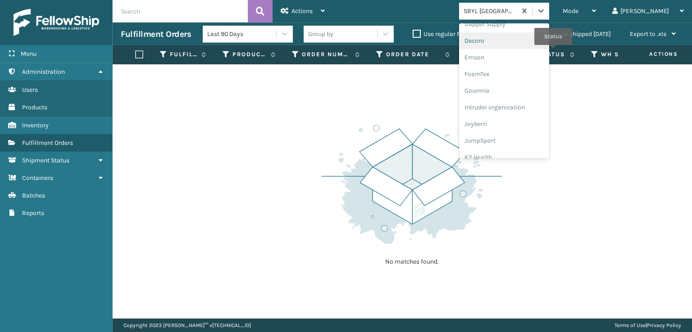
scroll to position [180, 0]
click at [507, 69] on div "FoamTex" at bounding box center [504, 70] width 90 height 17
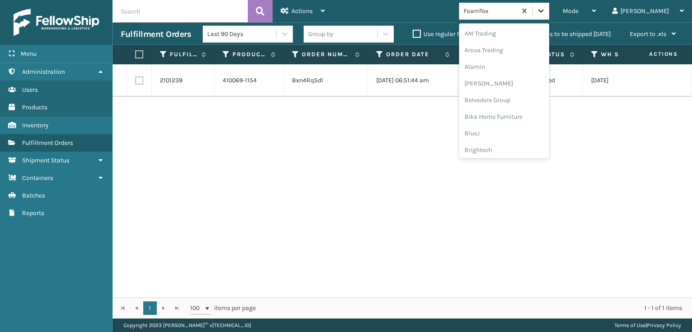
click at [543, 10] on icon at bounding box center [540, 10] width 5 height 3
click at [531, 116] on div "[PERSON_NAME] Brands" at bounding box center [504, 120] width 90 height 17
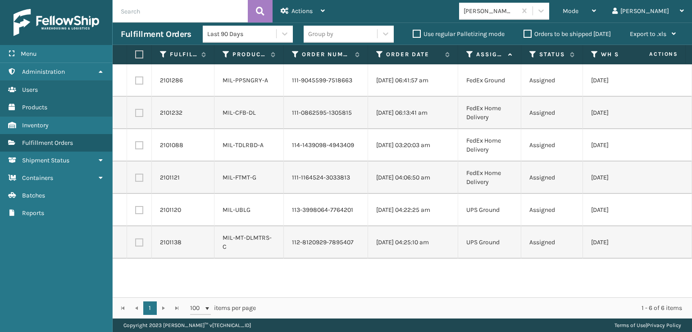
click at [139, 55] on label at bounding box center [137, 54] width 5 height 8
click at [136, 55] on input "checkbox" at bounding box center [135, 55] width 0 height 6
checkbox input "true"
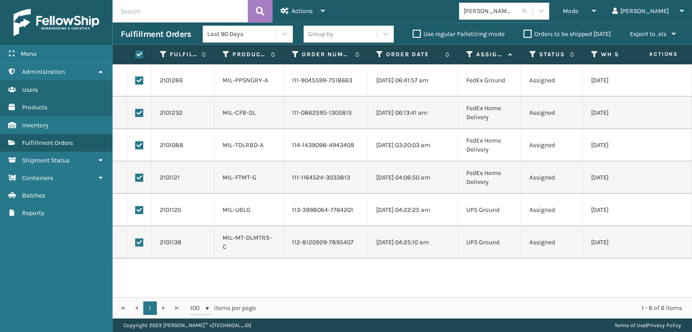
checkbox input "true"
click at [308, 8] on span "Actions" at bounding box center [301, 11] width 21 height 8
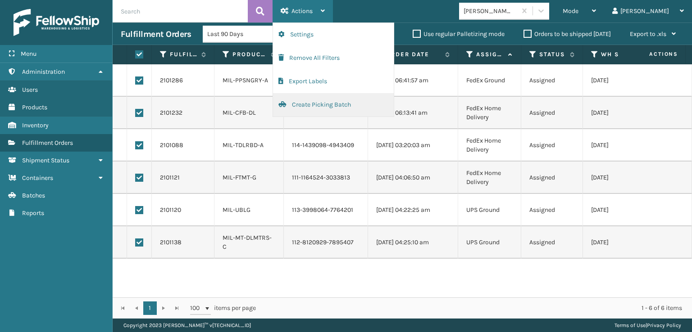
click at [311, 102] on button "Create Picking Batch" at bounding box center [333, 104] width 121 height 23
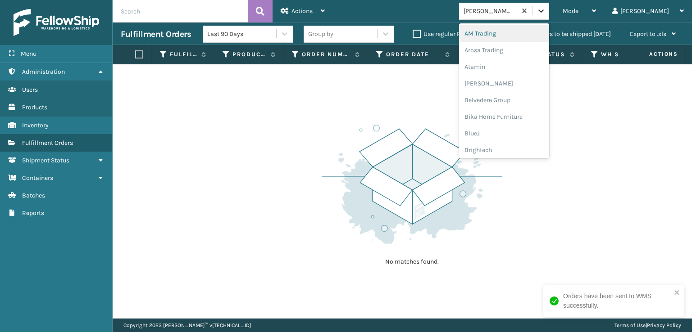
click at [545, 13] on icon at bounding box center [540, 10] width 9 height 9
click at [511, 117] on div "FoamTex" at bounding box center [504, 115] width 90 height 17
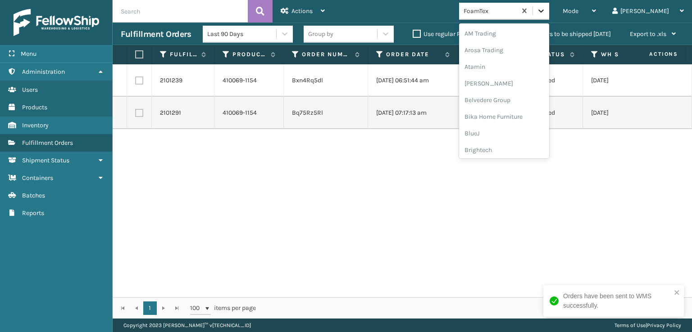
click at [549, 11] on div at bounding box center [541, 11] width 16 height 16
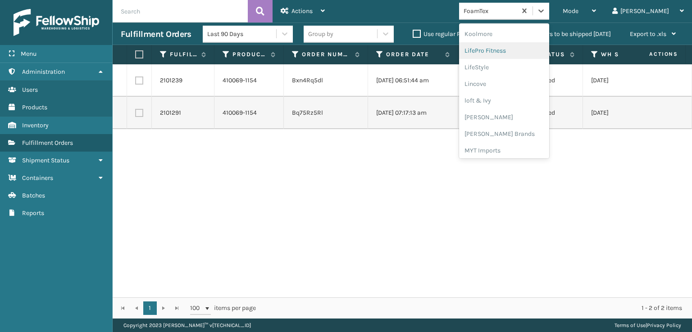
scroll to position [330, 0]
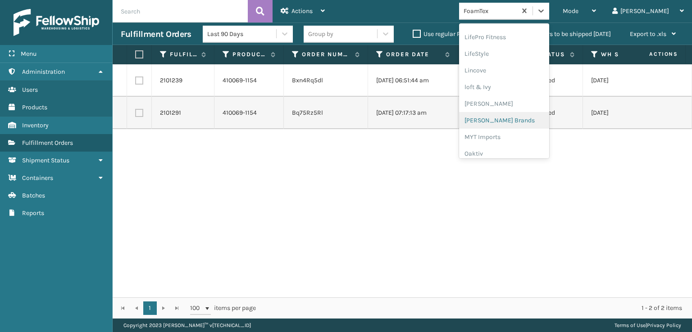
click at [519, 121] on div "[PERSON_NAME] Brands" at bounding box center [504, 120] width 90 height 17
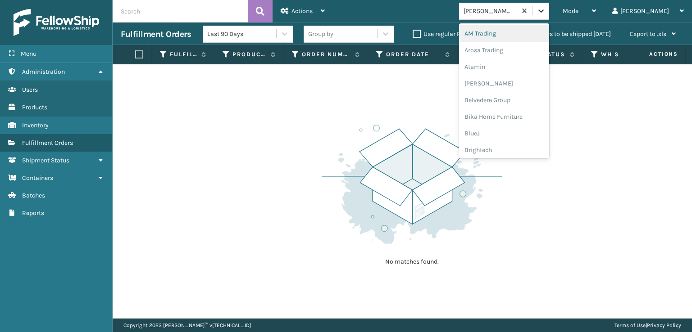
click at [545, 13] on icon at bounding box center [540, 10] width 9 height 9
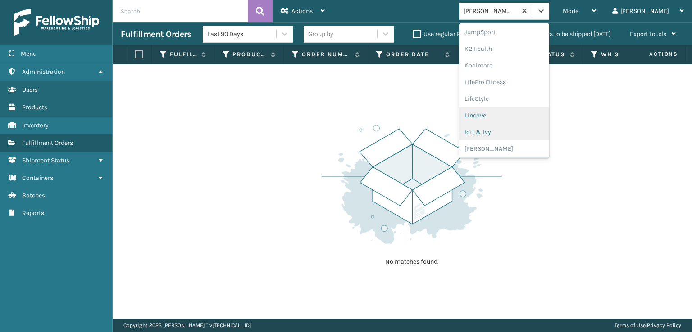
scroll to position [452, 0]
click at [515, 127] on div "SleepGeekz" at bounding box center [504, 131] width 90 height 17
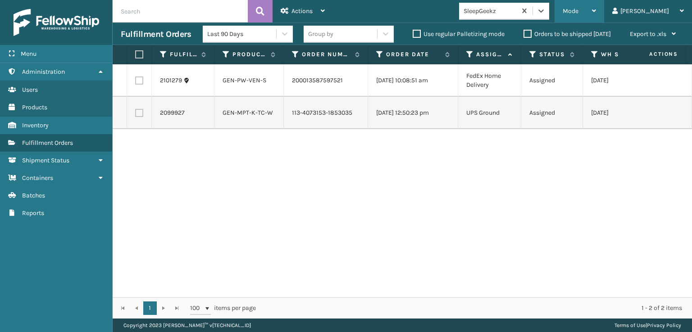
click at [578, 12] on span "Mode" at bounding box center [570, 11] width 16 height 8
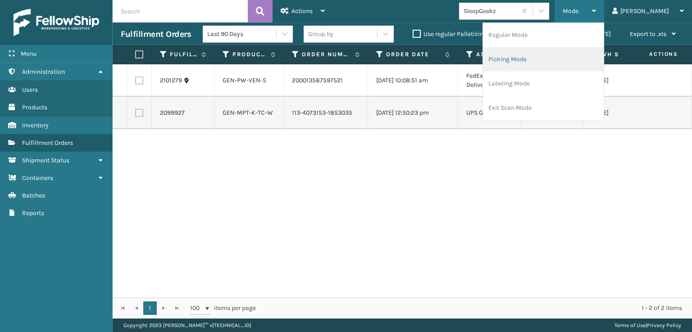
click at [528, 56] on li "Picking Mode" at bounding box center [543, 59] width 121 height 24
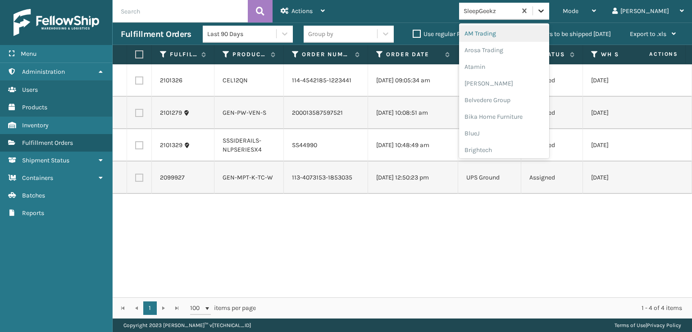
click at [545, 12] on icon at bounding box center [540, 10] width 9 height 9
click at [515, 115] on div "FoamTex" at bounding box center [504, 115] width 90 height 17
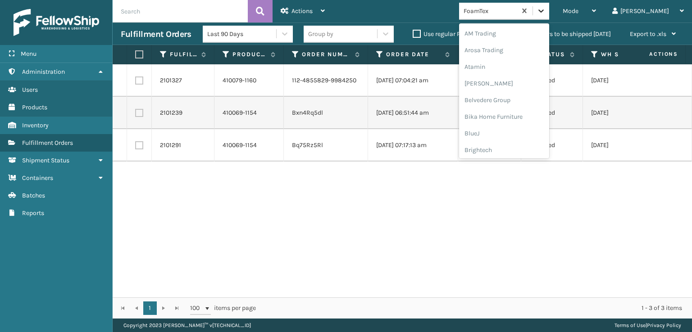
click at [543, 10] on icon at bounding box center [540, 10] width 5 height 3
click at [515, 119] on div "[PERSON_NAME] Brands" at bounding box center [504, 120] width 90 height 17
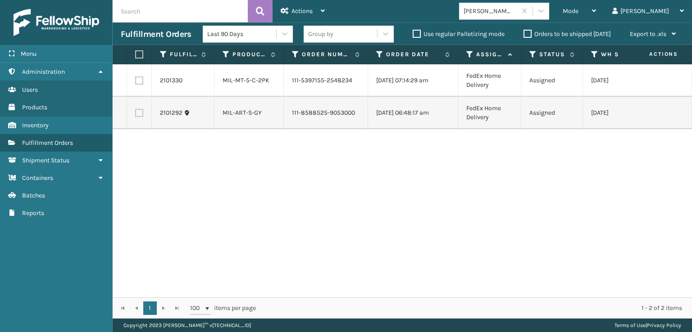
click at [138, 54] on label at bounding box center [137, 54] width 5 height 8
click at [136, 54] on input "checkbox" at bounding box center [135, 55] width 0 height 6
checkbox input "true"
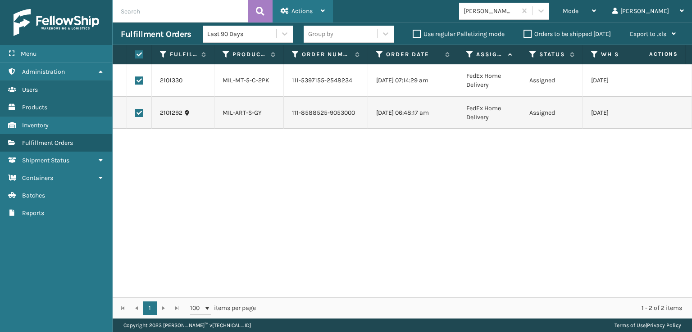
click at [295, 4] on div "Actions" at bounding box center [302, 11] width 44 height 23
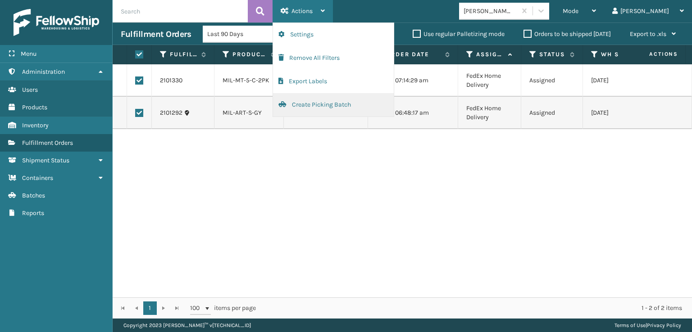
click at [309, 106] on button "Create Picking Batch" at bounding box center [333, 104] width 121 height 23
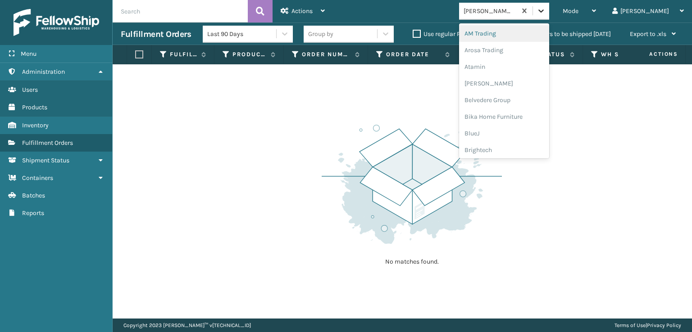
click at [545, 9] on icon at bounding box center [540, 10] width 9 height 9
click at [514, 113] on div "FoamTex" at bounding box center [504, 115] width 90 height 17
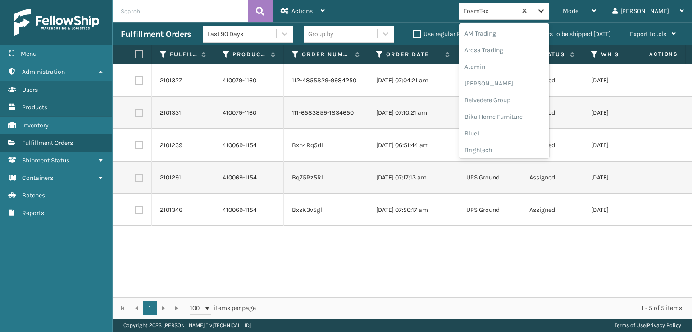
click at [549, 7] on div at bounding box center [541, 11] width 16 height 16
click at [522, 131] on div "SleepGeekz" at bounding box center [504, 131] width 90 height 17
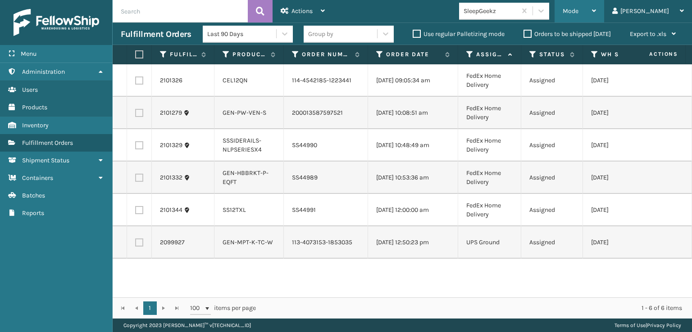
click at [578, 11] on span "Mode" at bounding box center [570, 11] width 16 height 8
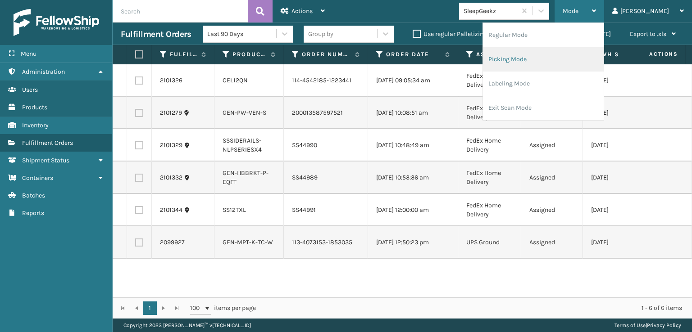
click at [533, 57] on li "Picking Mode" at bounding box center [543, 59] width 121 height 24
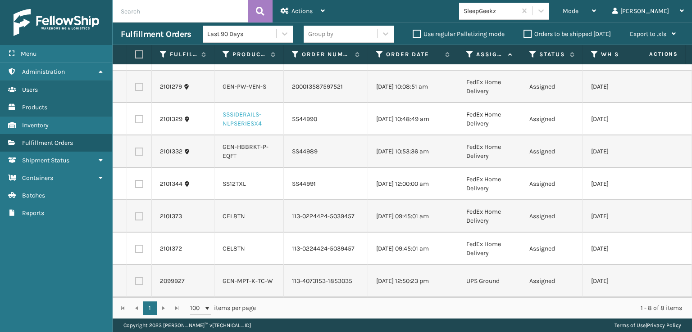
scroll to position [54, 0]
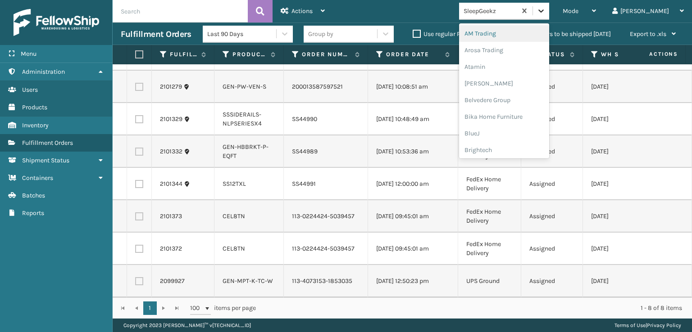
click at [545, 14] on icon at bounding box center [540, 10] width 9 height 9
click at [517, 113] on div "FoamTex" at bounding box center [504, 115] width 90 height 17
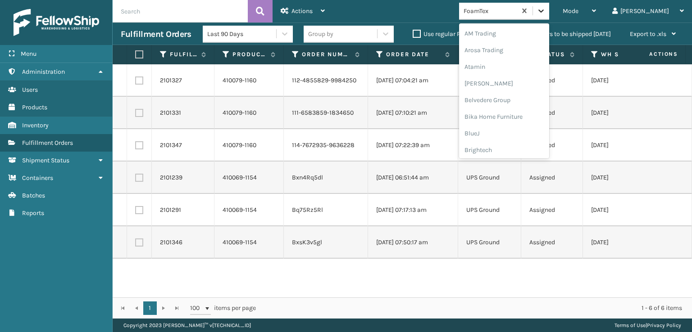
click at [545, 14] on icon at bounding box center [540, 10] width 9 height 9
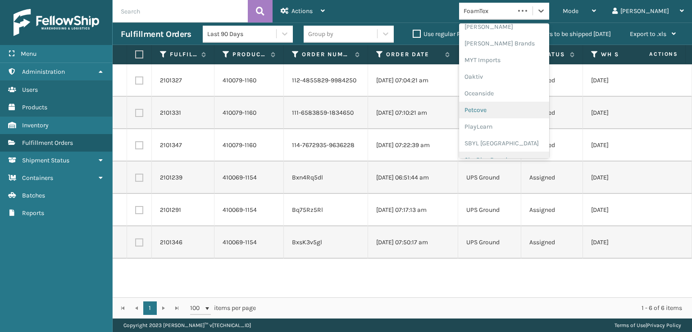
scroll to position [452, 0]
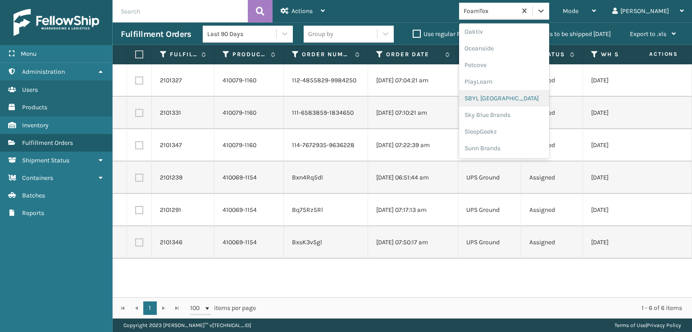
click at [506, 98] on div "SBYL [GEOGRAPHIC_DATA]" at bounding box center [504, 98] width 90 height 17
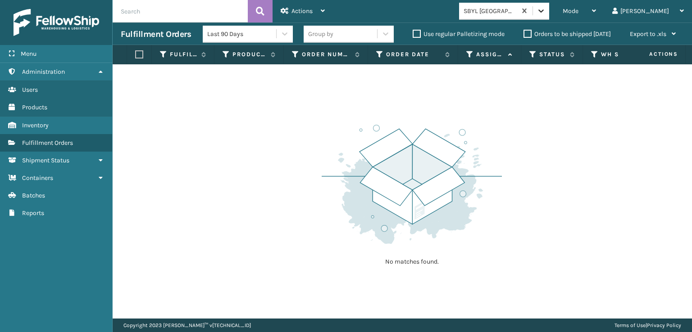
click at [545, 9] on icon at bounding box center [540, 10] width 9 height 9
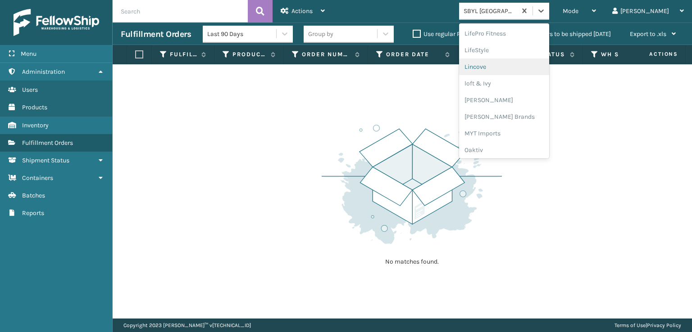
scroll to position [375, 0]
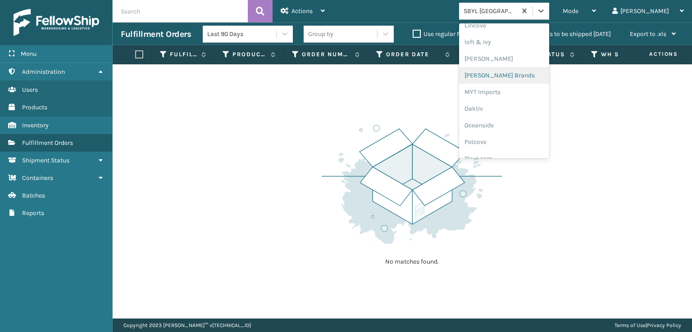
click at [508, 76] on div "[PERSON_NAME] Brands" at bounding box center [504, 75] width 90 height 17
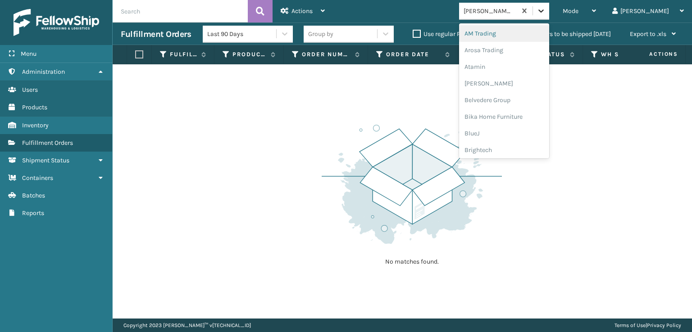
click at [545, 13] on icon at bounding box center [540, 10] width 9 height 9
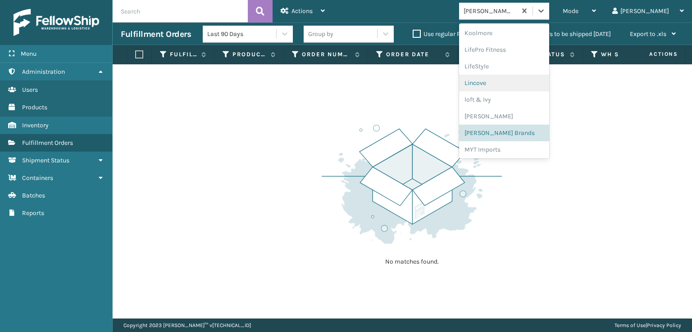
scroll to position [330, 0]
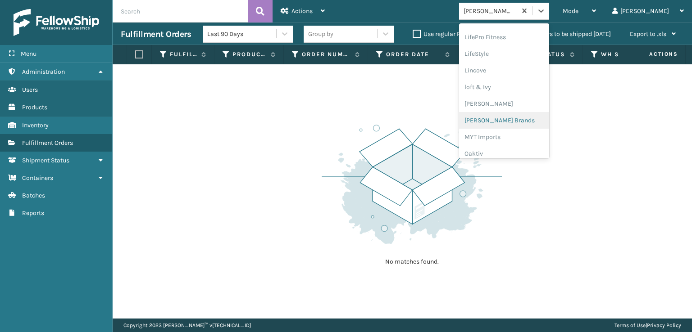
click at [527, 119] on div "[PERSON_NAME] Brands" at bounding box center [504, 120] width 90 height 17
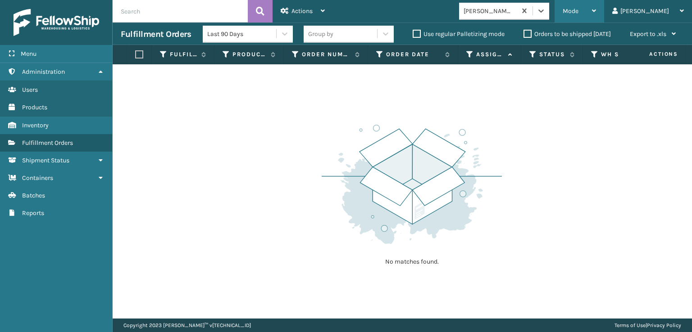
click at [596, 3] on div "Mode" at bounding box center [578, 11] width 33 height 23
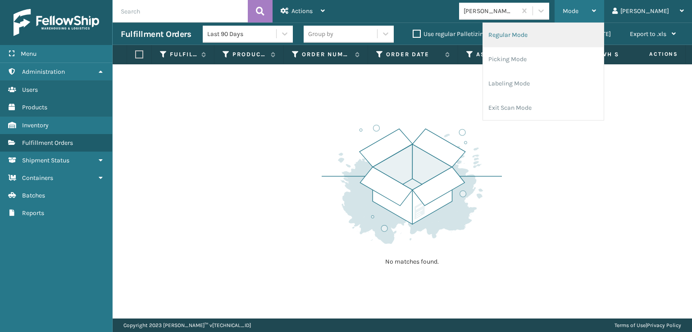
click at [538, 34] on li "Regular Mode" at bounding box center [543, 35] width 121 height 24
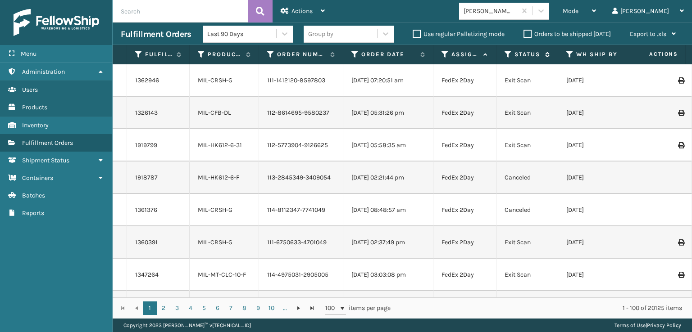
click at [508, 54] on icon at bounding box center [507, 54] width 7 height 8
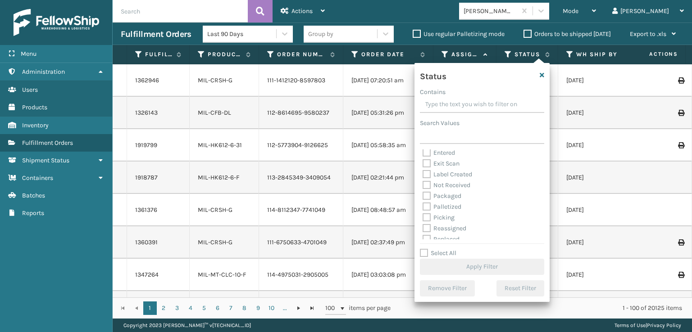
scroll to position [45, 0]
click at [425, 198] on label "Picking" at bounding box center [438, 196] width 32 height 8
click at [423, 197] on input "Picking" at bounding box center [422, 194] width 0 height 6
checkbox input "true"
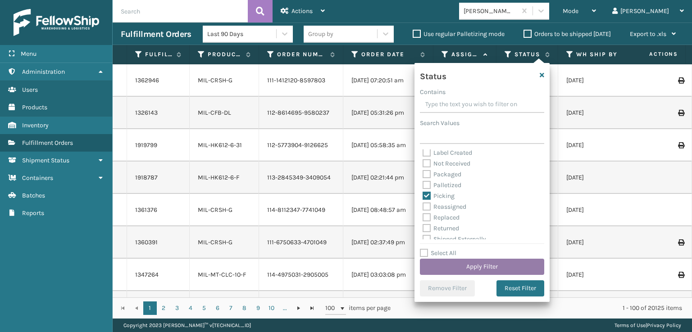
click at [465, 263] on button "Apply Filter" at bounding box center [482, 267] width 124 height 16
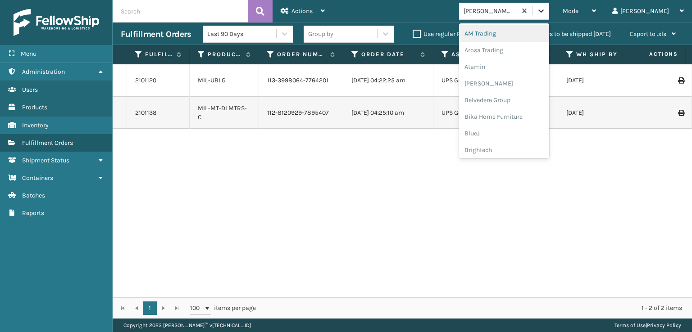
click at [549, 9] on div at bounding box center [541, 11] width 16 height 16
click at [522, 63] on div "FoamTex" at bounding box center [504, 65] width 90 height 17
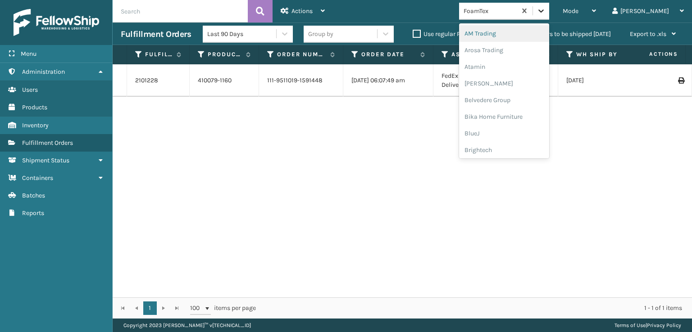
click at [545, 9] on icon at bounding box center [540, 10] width 9 height 9
click at [513, 134] on div "SleepGeekz" at bounding box center [504, 131] width 90 height 17
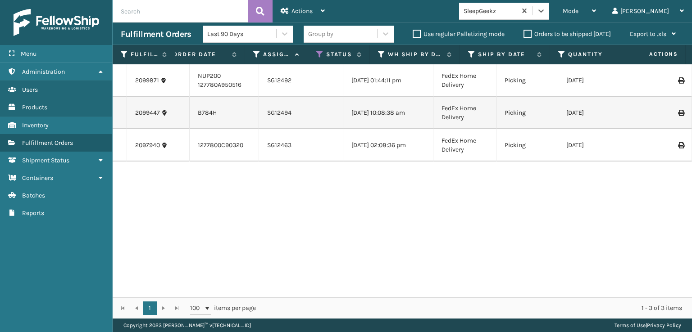
scroll to position [0, 0]
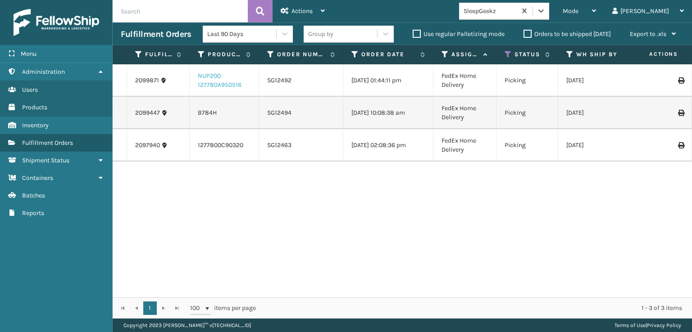
click at [217, 82] on link "NUP200 127780A950516" at bounding box center [220, 80] width 44 height 17
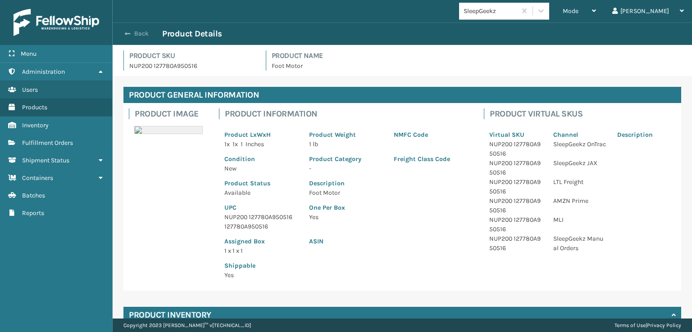
click at [129, 33] on span "button" at bounding box center [127, 34] width 5 height 6
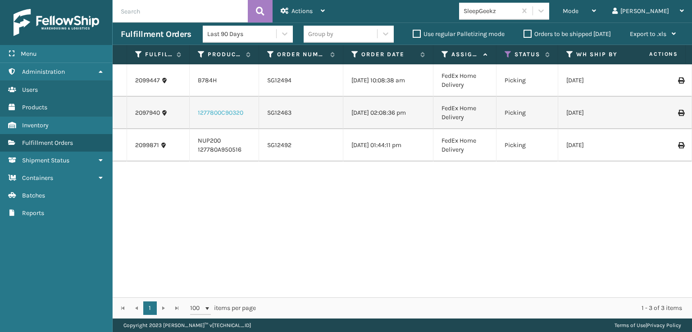
click at [211, 112] on link "1277800C90320" at bounding box center [220, 113] width 45 height 8
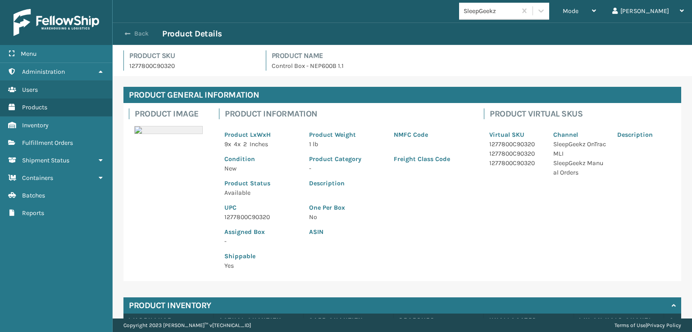
click at [136, 33] on button "Back" at bounding box center [141, 34] width 41 height 8
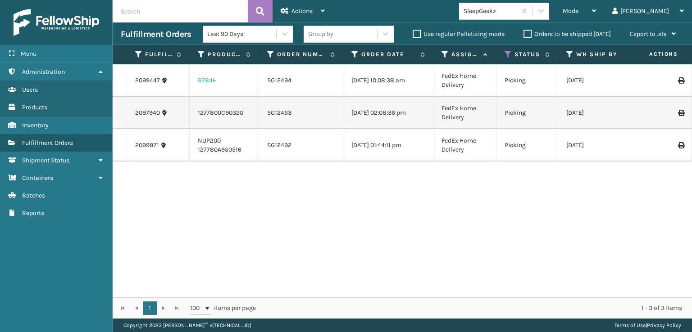
click at [207, 79] on link "B784H" at bounding box center [207, 81] width 19 height 8
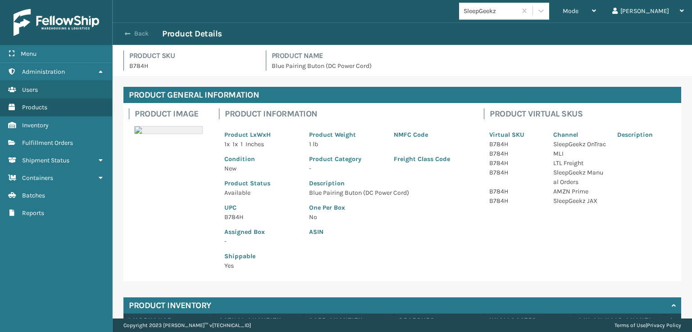
click at [129, 34] on span "button" at bounding box center [127, 34] width 5 height 6
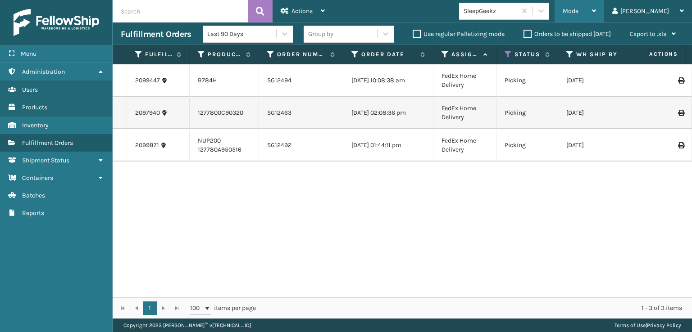
click at [596, 7] on div "Mode" at bounding box center [578, 11] width 33 height 23
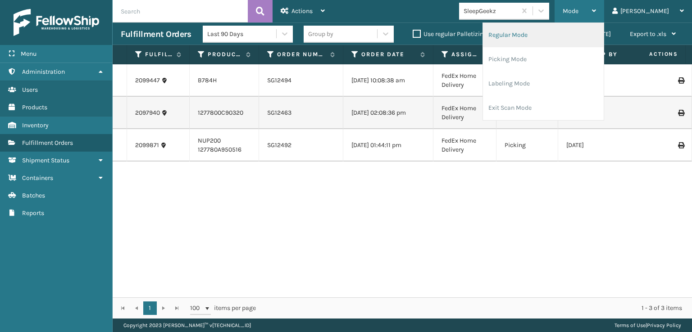
click at [535, 35] on li "Regular Mode" at bounding box center [543, 35] width 121 height 24
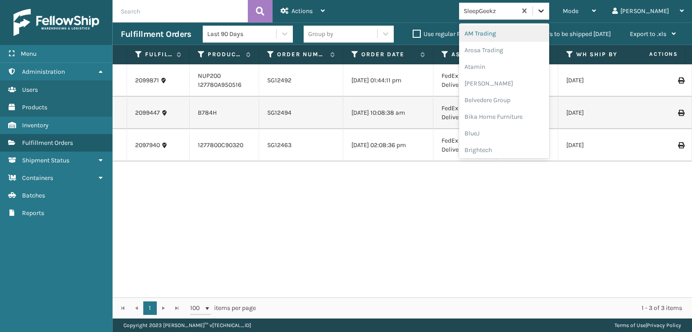
click at [545, 14] on icon at bounding box center [540, 10] width 9 height 9
click at [510, 117] on div "FoamTex" at bounding box center [504, 115] width 90 height 17
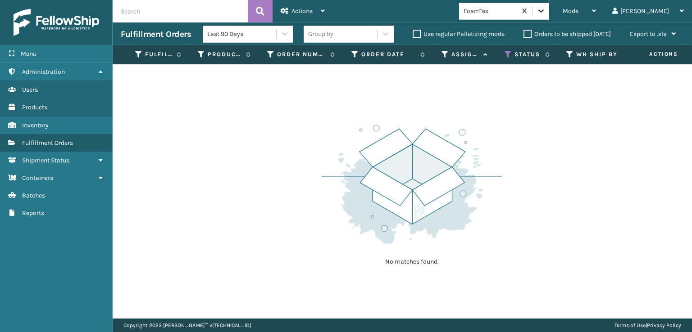
click at [549, 3] on div at bounding box center [541, 11] width 16 height 16
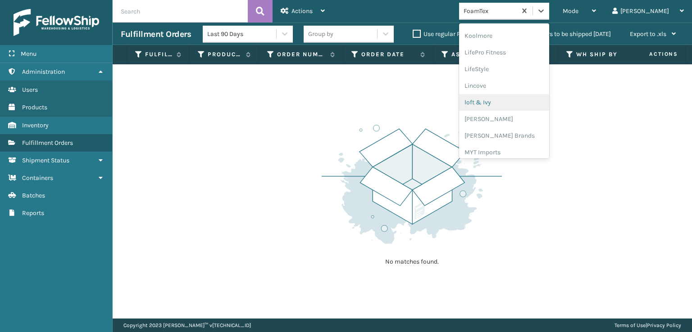
scroll to position [330, 0]
click at [516, 118] on div "[PERSON_NAME] Brands" at bounding box center [504, 120] width 90 height 17
click at [543, 11] on icon at bounding box center [540, 10] width 5 height 3
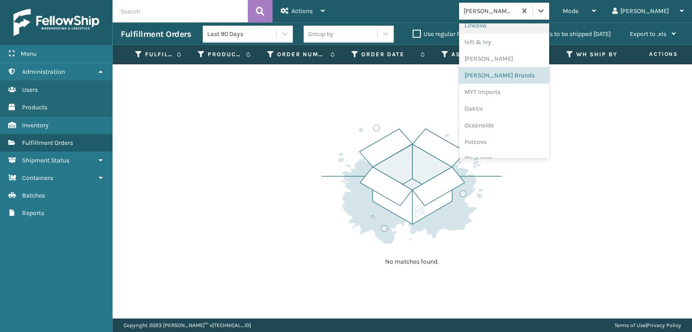
scroll to position [452, 0]
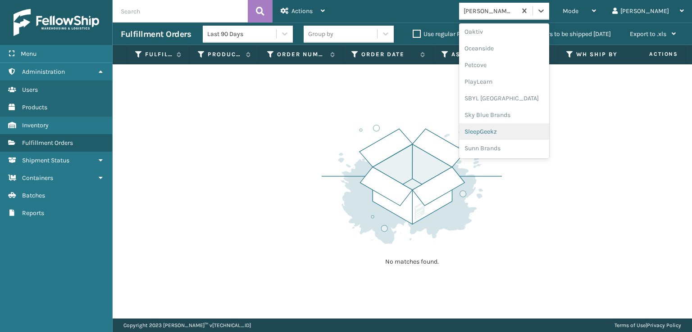
click at [505, 130] on div "SleepGeekz" at bounding box center [504, 131] width 90 height 17
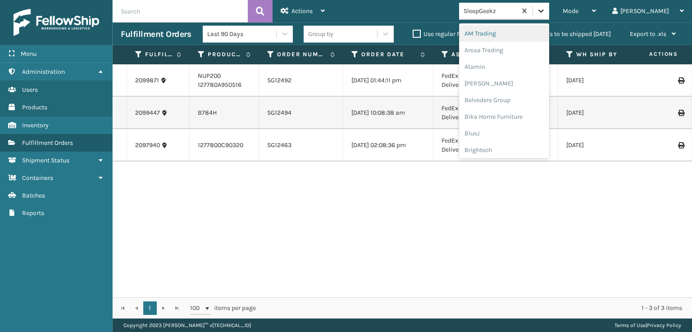
click at [545, 11] on icon at bounding box center [540, 10] width 9 height 9
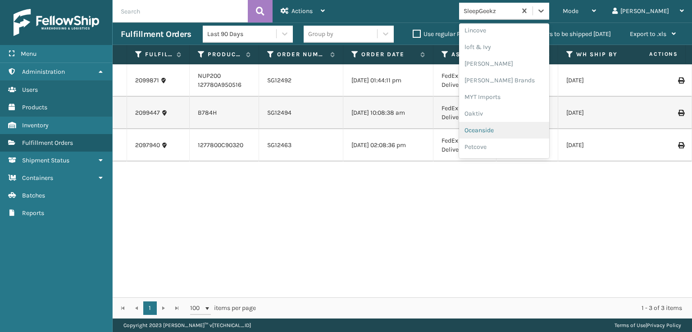
scroll to position [375, 0]
click at [511, 72] on div "[PERSON_NAME] Brands" at bounding box center [504, 75] width 90 height 17
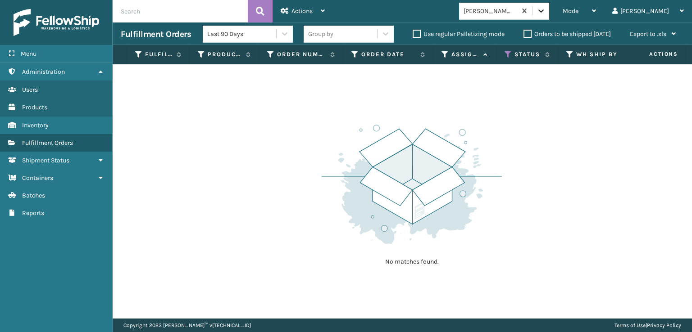
click at [545, 14] on icon at bounding box center [540, 10] width 9 height 9
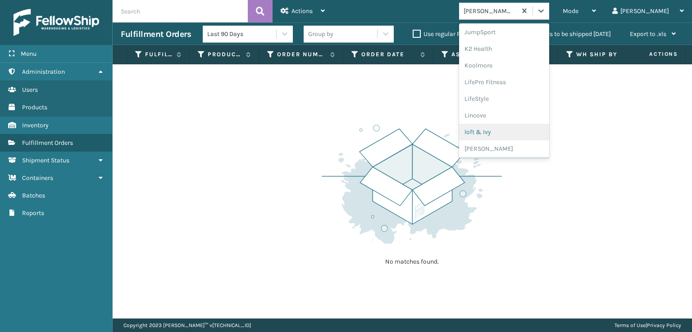
scroll to position [452, 0]
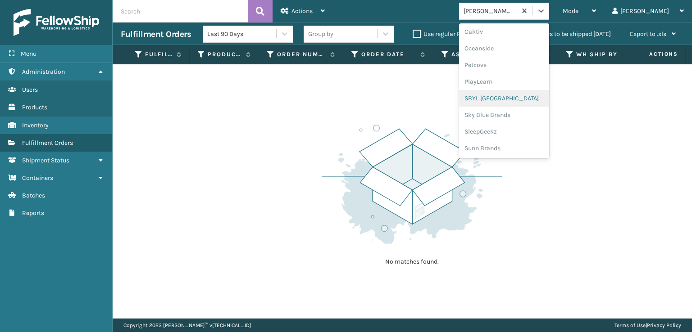
click at [510, 97] on div "SBYL [GEOGRAPHIC_DATA]" at bounding box center [504, 98] width 90 height 17
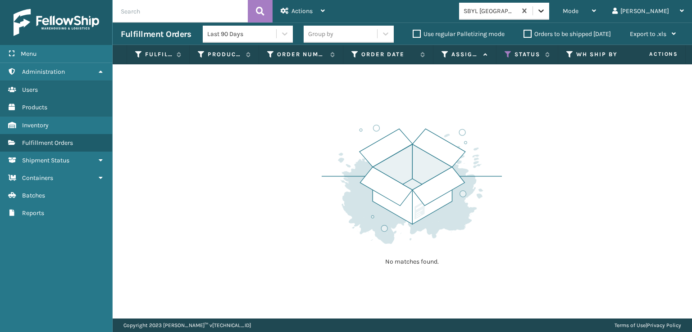
click at [545, 10] on icon at bounding box center [540, 10] width 9 height 9
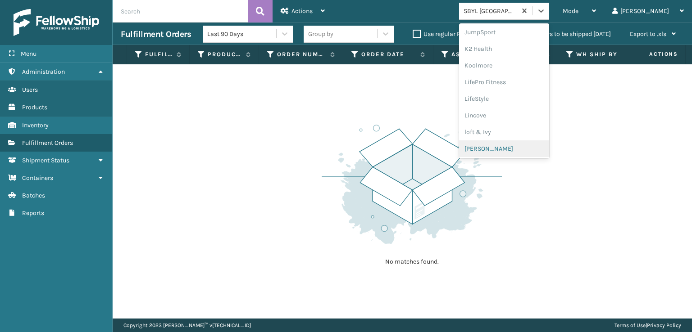
scroll to position [375, 0]
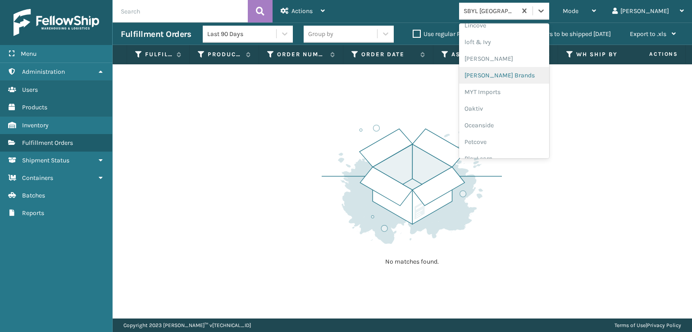
click at [513, 74] on div "[PERSON_NAME] Brands" at bounding box center [504, 75] width 90 height 17
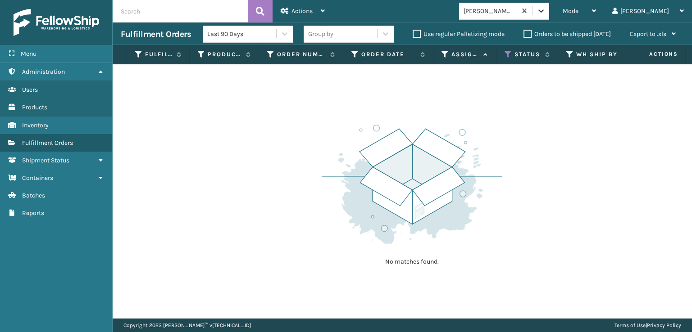
click at [545, 13] on icon at bounding box center [540, 10] width 9 height 9
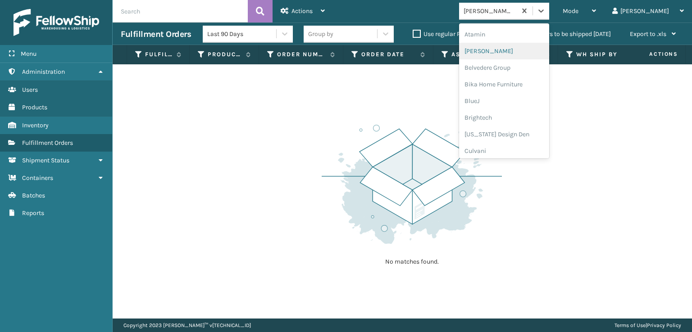
scroll to position [135, 0]
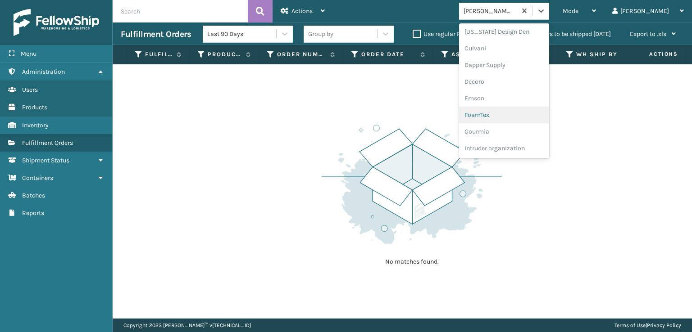
click at [527, 114] on div "FoamTex" at bounding box center [504, 115] width 90 height 17
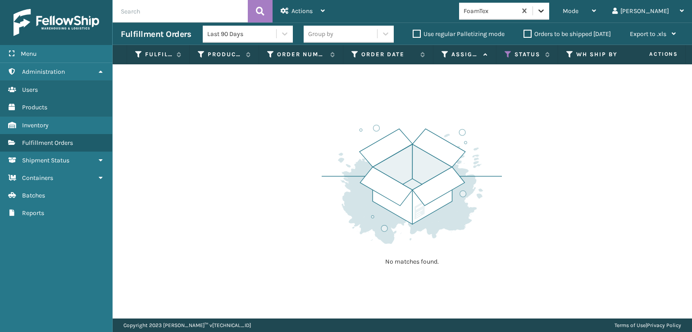
click at [545, 14] on icon at bounding box center [540, 10] width 9 height 9
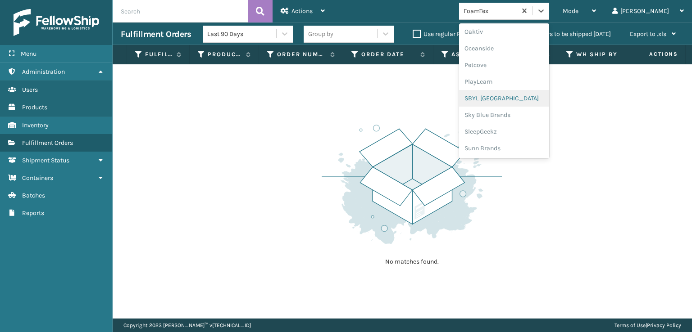
scroll to position [407, 0]
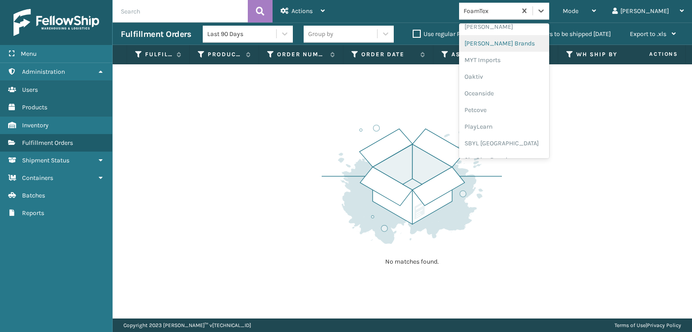
click at [508, 40] on div "[PERSON_NAME] Brands" at bounding box center [504, 43] width 90 height 17
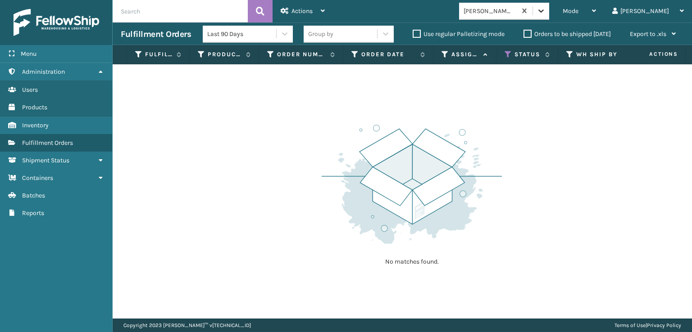
click at [545, 8] on icon at bounding box center [540, 10] width 9 height 9
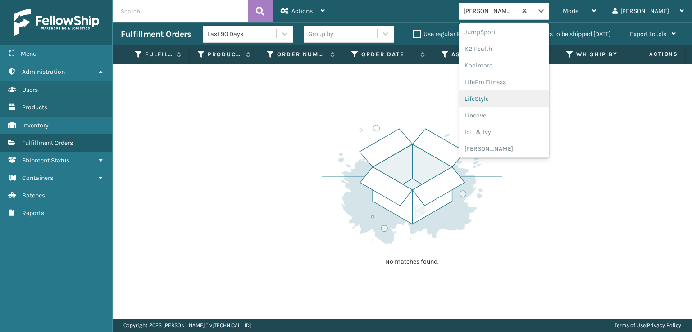
scroll to position [452, 0]
click at [527, 132] on div "SleepGeekz" at bounding box center [504, 131] width 90 height 17
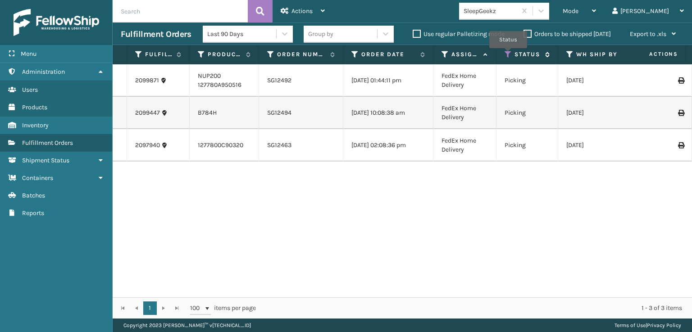
click at [508, 54] on icon at bounding box center [507, 54] width 7 height 8
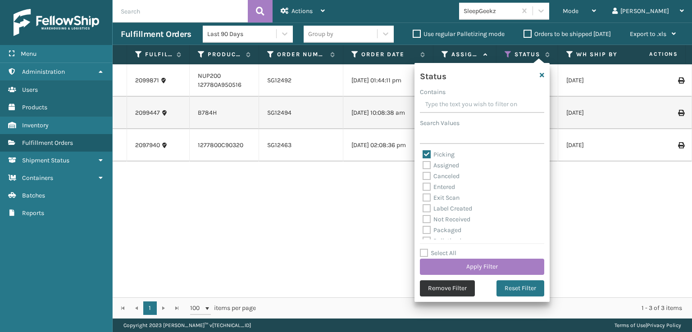
click at [444, 288] on button "Remove Filter" at bounding box center [447, 288] width 55 height 16
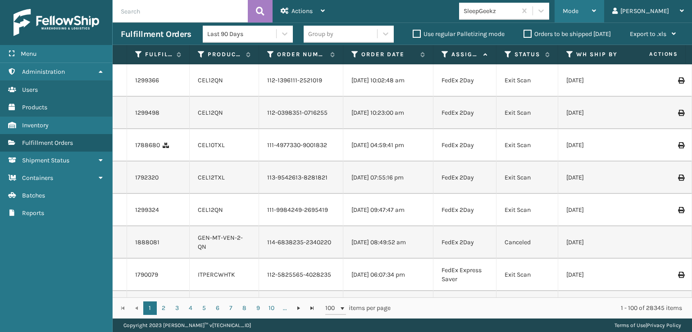
click at [596, 15] on div "Mode" at bounding box center [578, 11] width 33 height 23
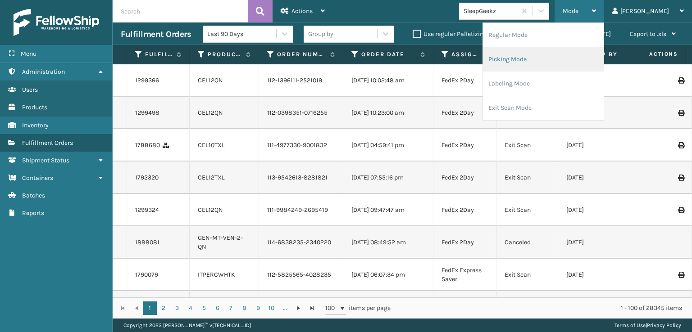
click at [536, 60] on li "Picking Mode" at bounding box center [543, 59] width 121 height 24
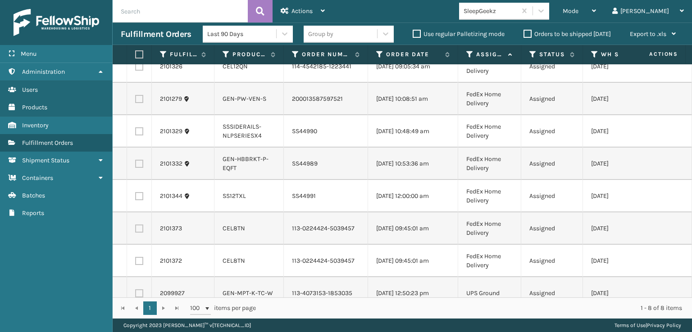
scroll to position [0, 0]
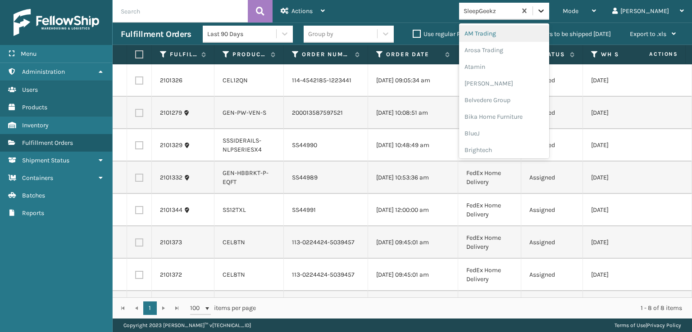
click at [545, 8] on icon at bounding box center [540, 10] width 9 height 9
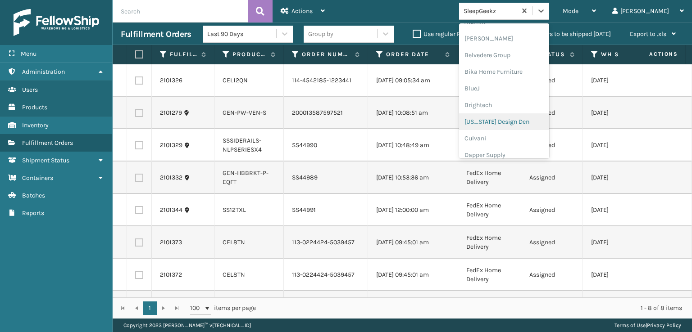
scroll to position [135, 0]
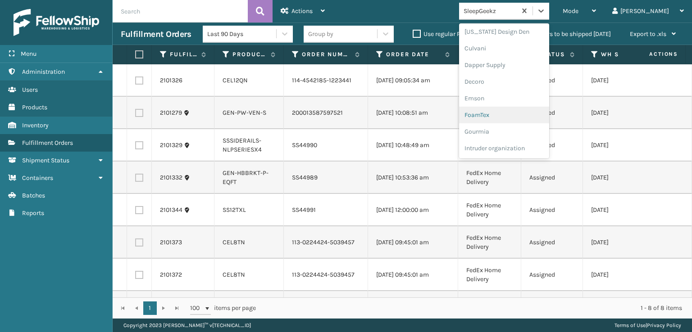
click at [516, 114] on div "FoamTex" at bounding box center [504, 115] width 90 height 17
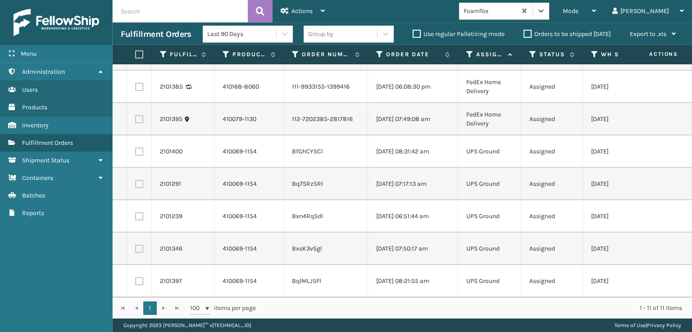
scroll to position [0, 0]
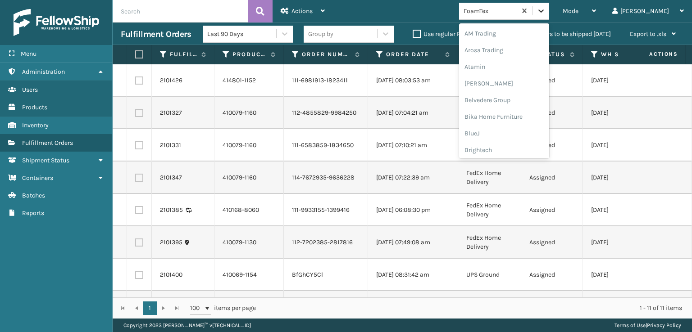
click at [545, 11] on icon at bounding box center [540, 10] width 9 height 9
click at [513, 117] on div "[PERSON_NAME] Brands" at bounding box center [504, 120] width 90 height 17
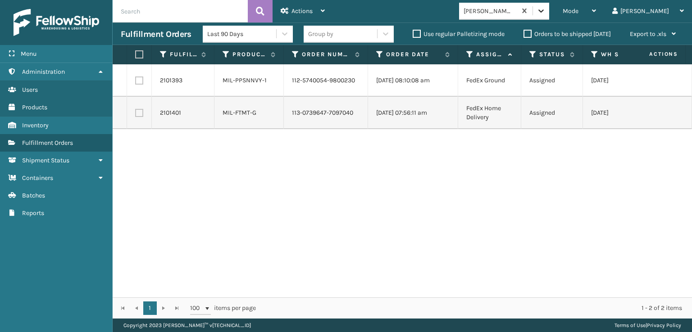
click at [545, 13] on icon at bounding box center [540, 10] width 9 height 9
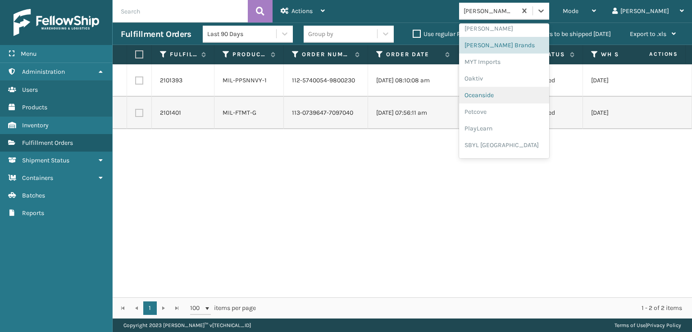
scroll to position [420, 0]
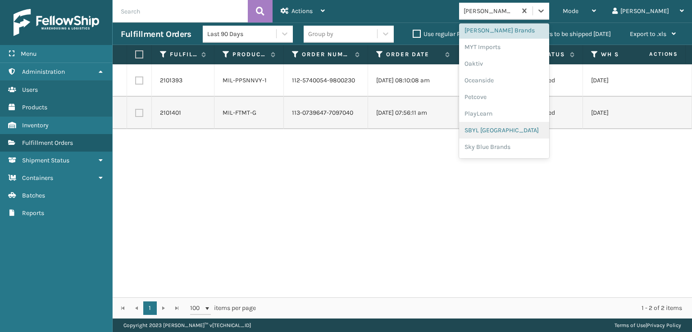
click at [522, 129] on div "SBYL [GEOGRAPHIC_DATA]" at bounding box center [504, 130] width 90 height 17
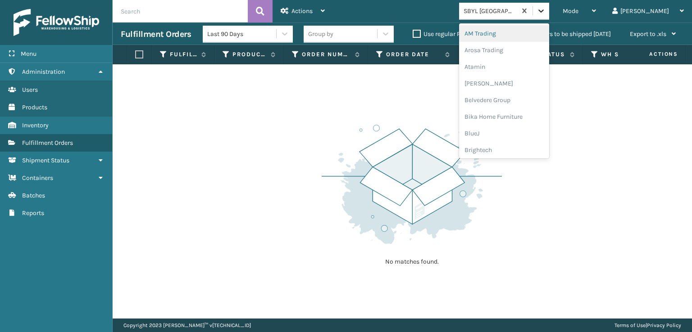
click at [545, 14] on icon at bounding box center [540, 10] width 9 height 9
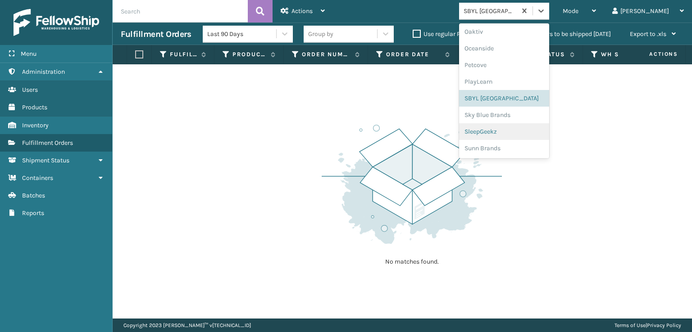
click at [526, 128] on div "SleepGeekz" at bounding box center [504, 131] width 90 height 17
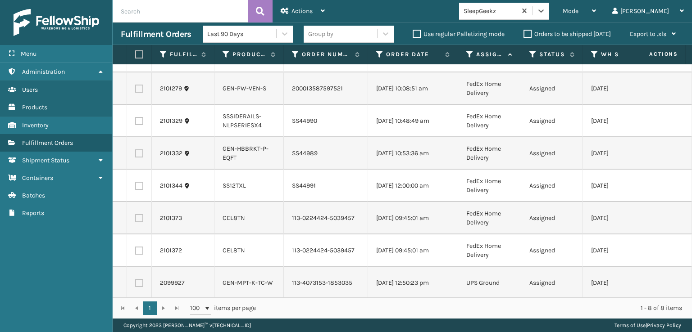
scroll to position [0, 0]
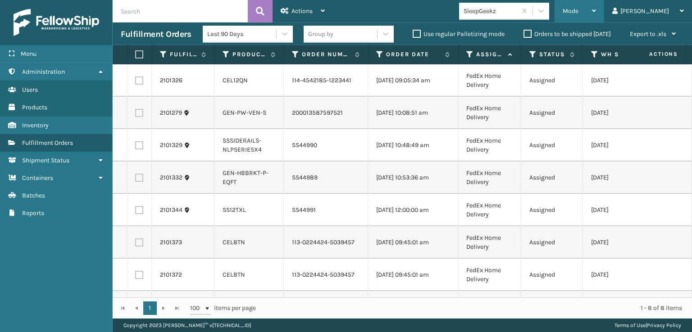
click at [578, 10] on span "Mode" at bounding box center [570, 11] width 16 height 8
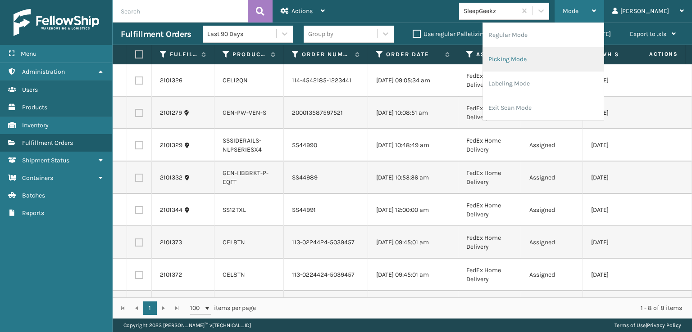
click at [551, 59] on li "Picking Mode" at bounding box center [543, 59] width 121 height 24
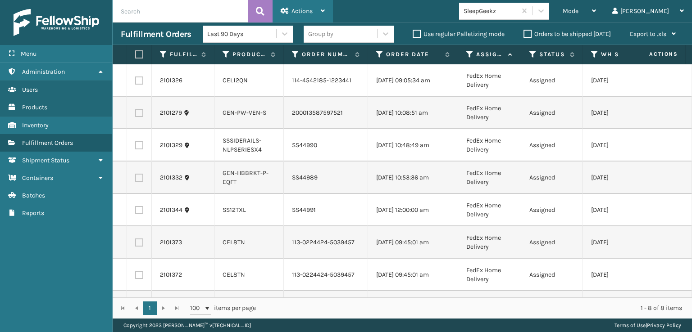
click at [301, 7] on span "Actions" at bounding box center [301, 11] width 21 height 8
click at [437, 1] on div "Mode Regular Mode Picking Mode Labeling Mode Exit Scan Mode SleepGeekz [PERSON_…" at bounding box center [512, 11] width 359 height 23
click at [543, 11] on icon at bounding box center [540, 10] width 5 height 3
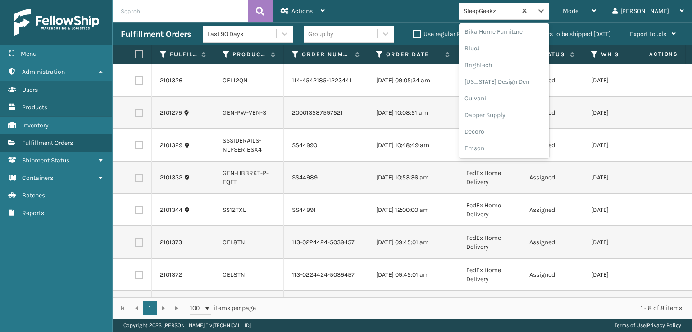
scroll to position [135, 0]
click at [506, 117] on div "FoamTex" at bounding box center [504, 115] width 90 height 17
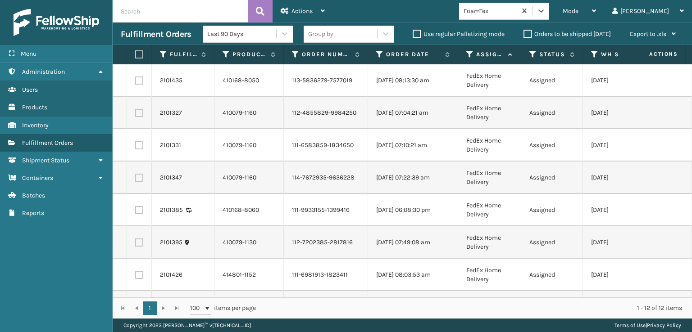
click at [139, 52] on label at bounding box center [137, 54] width 5 height 8
click at [136, 52] on input "checkbox" at bounding box center [135, 55] width 0 height 6
checkbox input "true"
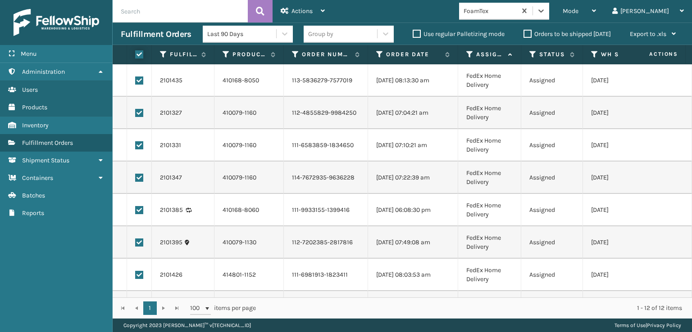
checkbox input "true"
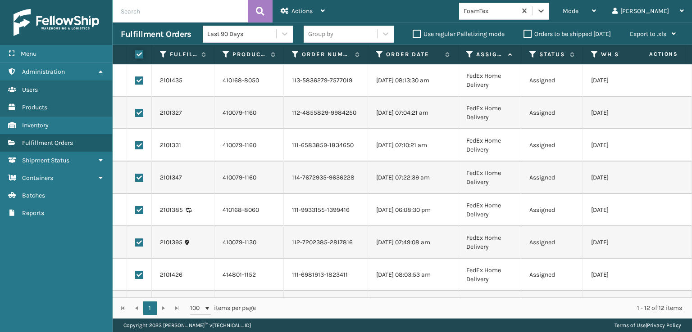
checkbox input "true"
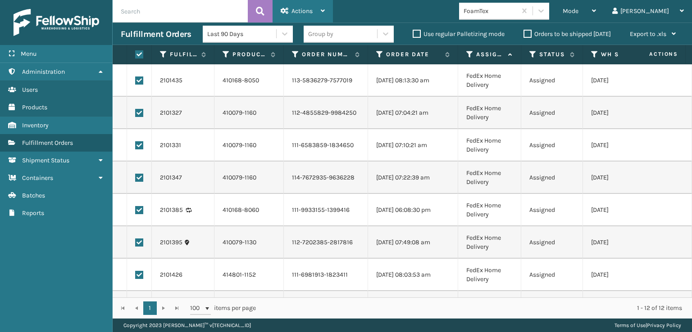
click at [303, 14] on span "Actions" at bounding box center [301, 11] width 21 height 8
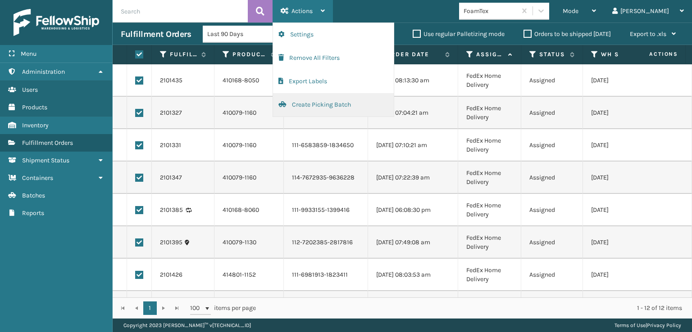
click at [312, 104] on button "Create Picking Batch" at bounding box center [333, 104] width 121 height 23
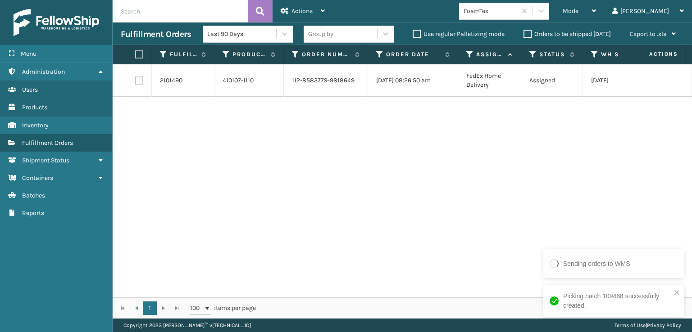
click at [140, 80] on label at bounding box center [139, 81] width 8 height 8
click at [136, 80] on input "checkbox" at bounding box center [135, 80] width 0 height 6
checkbox input "true"
click at [302, 6] on div "Actions" at bounding box center [302, 11] width 44 height 23
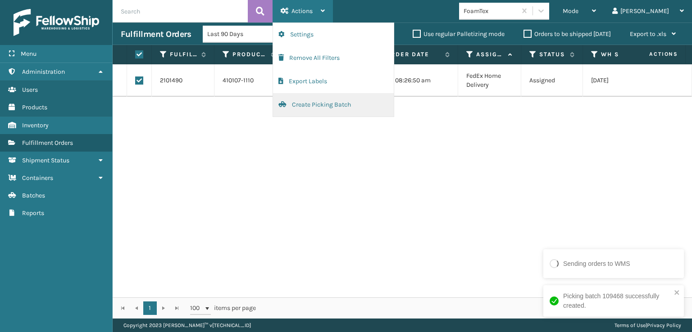
click at [326, 106] on button "Create Picking Batch" at bounding box center [333, 104] width 121 height 23
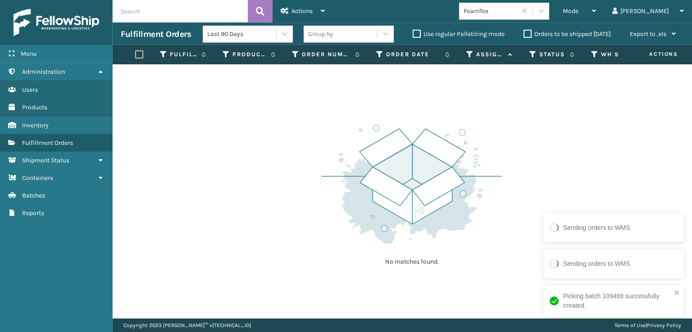
click at [579, 2] on div "Mode Regular Mode Picking Mode Labeling Mode Exit Scan Mode FoamTex [PERSON_NAM…" at bounding box center [512, 11] width 359 height 23
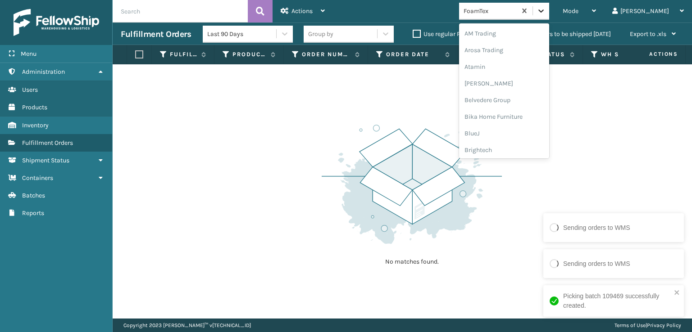
click at [543, 10] on icon at bounding box center [540, 10] width 5 height 3
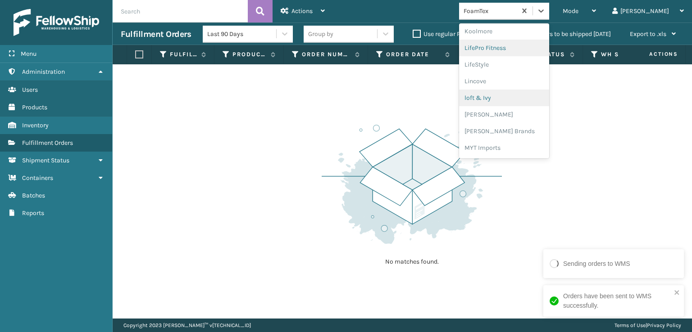
scroll to position [330, 0]
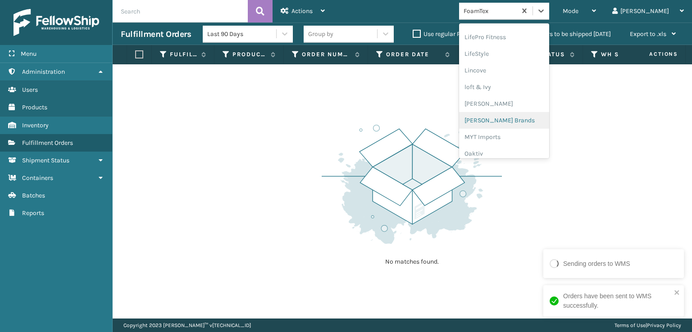
click at [513, 118] on div "[PERSON_NAME] Brands" at bounding box center [504, 120] width 90 height 17
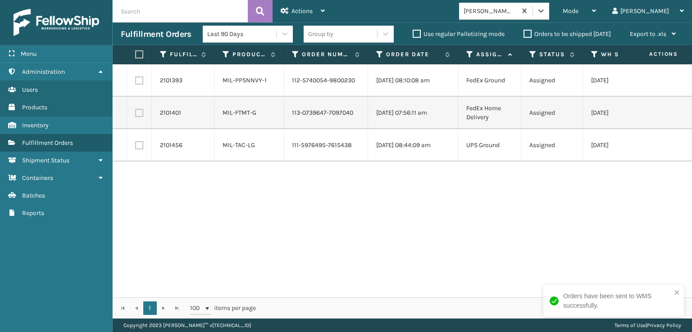
click at [137, 56] on label at bounding box center [137, 54] width 5 height 8
click at [136, 56] on input "checkbox" at bounding box center [135, 55] width 0 height 6
checkbox input "true"
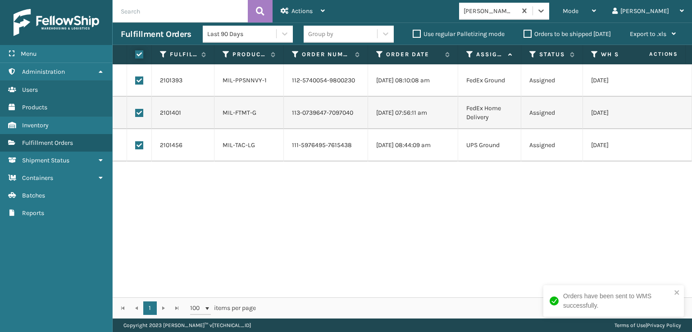
checkbox input "true"
click at [299, 10] on span "Actions" at bounding box center [301, 11] width 21 height 8
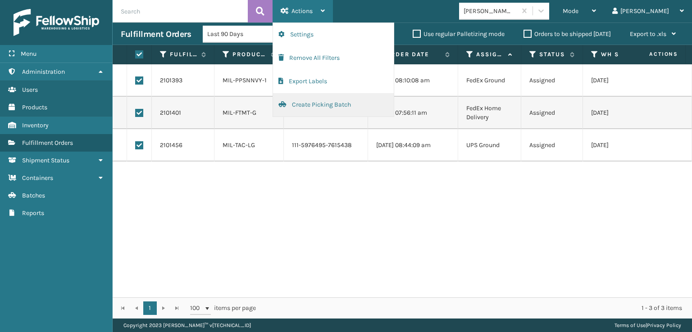
click at [312, 101] on button "Create Picking Batch" at bounding box center [333, 104] width 121 height 23
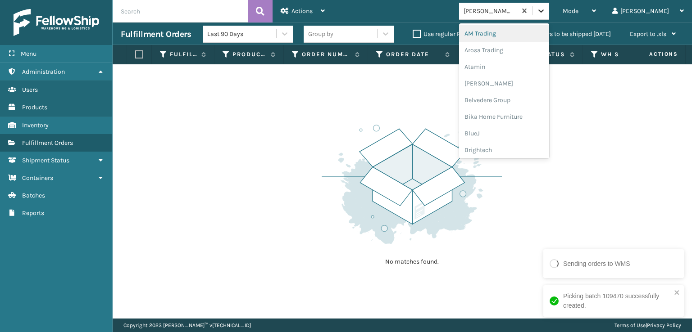
click at [543, 10] on icon at bounding box center [540, 10] width 5 height 3
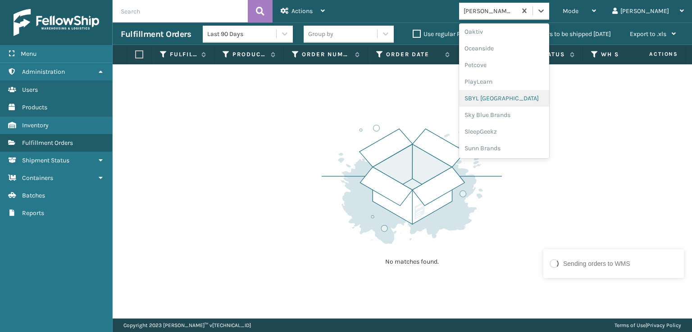
click at [518, 98] on div "SBYL [GEOGRAPHIC_DATA]" at bounding box center [504, 98] width 90 height 17
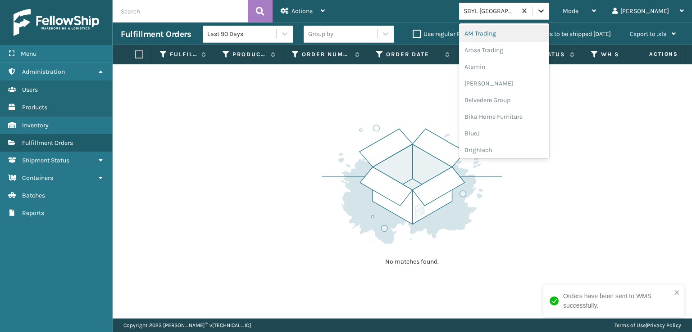
click at [545, 9] on icon at bounding box center [540, 10] width 9 height 9
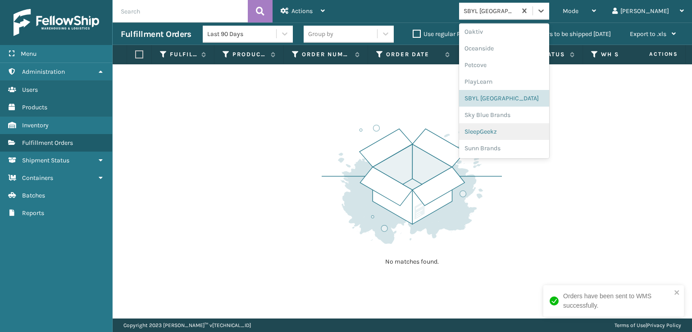
click at [519, 131] on div "SleepGeekz" at bounding box center [504, 131] width 90 height 17
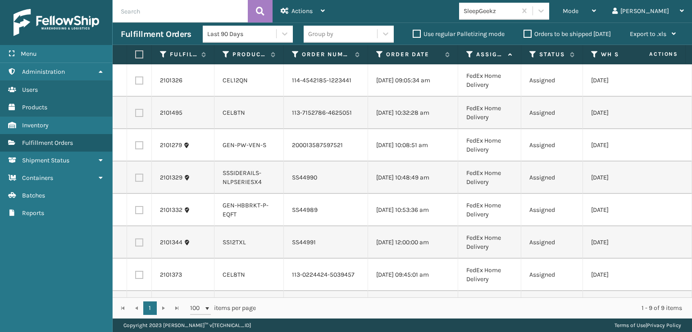
click at [140, 80] on label at bounding box center [139, 81] width 8 height 8
click at [136, 80] on input "checkbox" at bounding box center [135, 80] width 0 height 6
checkbox input "true"
click at [139, 117] on label at bounding box center [139, 113] width 8 height 8
click at [136, 115] on input "checkbox" at bounding box center [135, 112] width 0 height 6
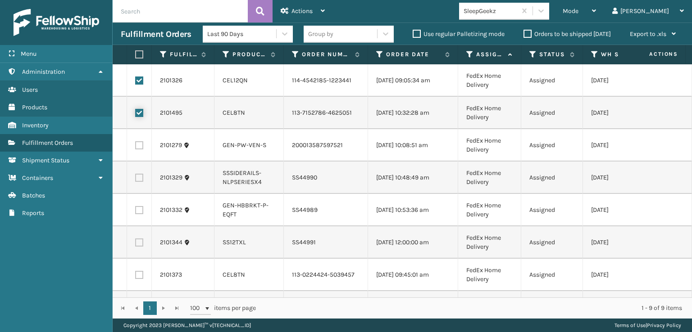
checkbox input "true"
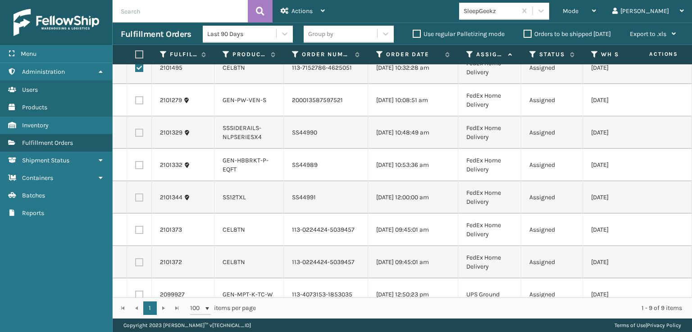
click at [136, 202] on label at bounding box center [139, 198] width 8 height 8
click at [136, 199] on input "checkbox" at bounding box center [135, 197] width 0 height 6
checkbox input "true"
click at [140, 234] on label at bounding box center [139, 230] width 8 height 8
click at [136, 232] on input "checkbox" at bounding box center [135, 229] width 0 height 6
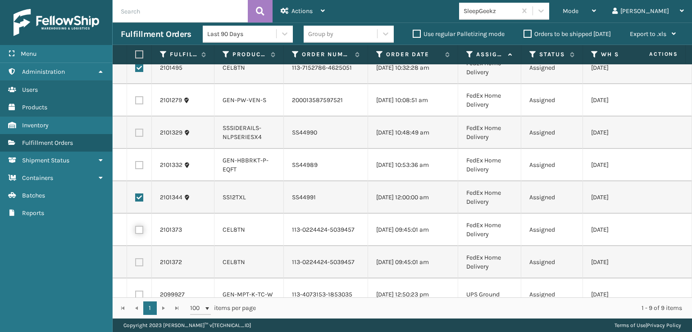
checkbox input "true"
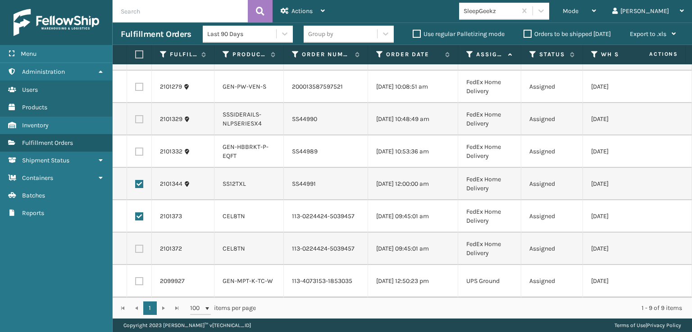
click at [141, 245] on label at bounding box center [139, 249] width 8 height 8
click at [136, 245] on input "checkbox" at bounding box center [135, 248] width 0 height 6
checkbox input "true"
click at [294, 13] on span "Actions" at bounding box center [301, 11] width 21 height 8
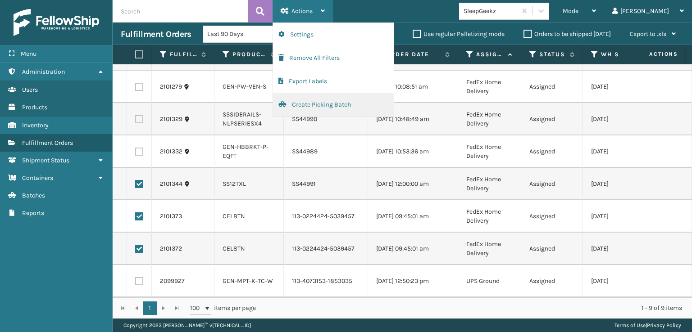
click at [298, 105] on button "Create Picking Batch" at bounding box center [333, 104] width 121 height 23
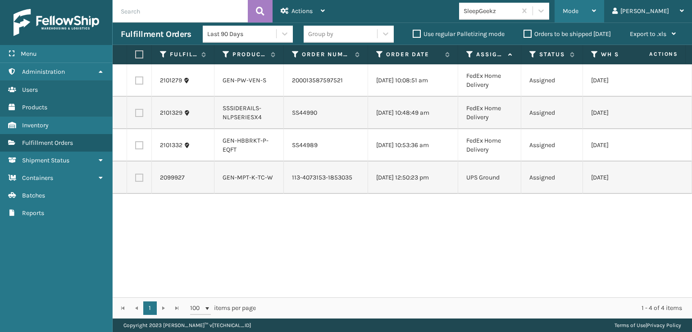
click at [578, 10] on span "Mode" at bounding box center [570, 11] width 16 height 8
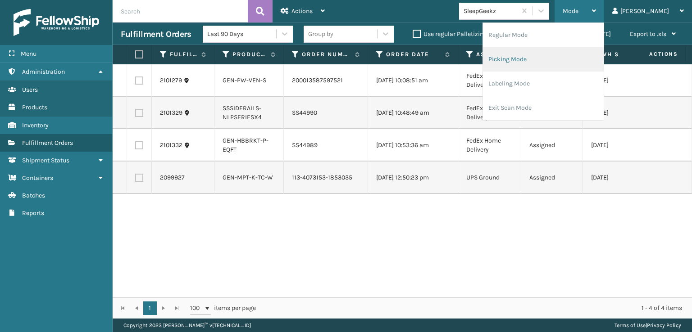
click at [551, 58] on li "Picking Mode" at bounding box center [543, 59] width 121 height 24
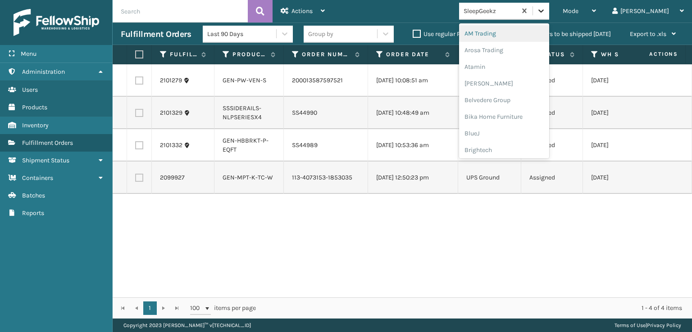
click at [545, 10] on icon at bounding box center [540, 10] width 9 height 9
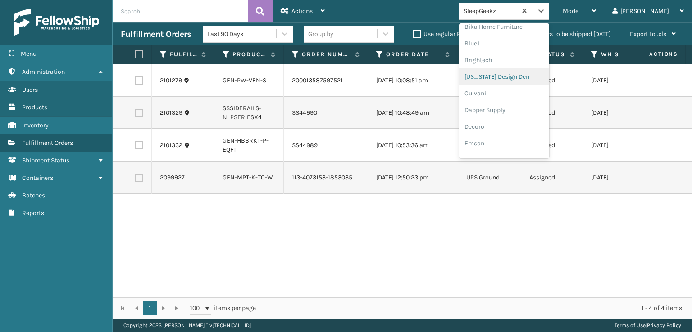
scroll to position [135, 0]
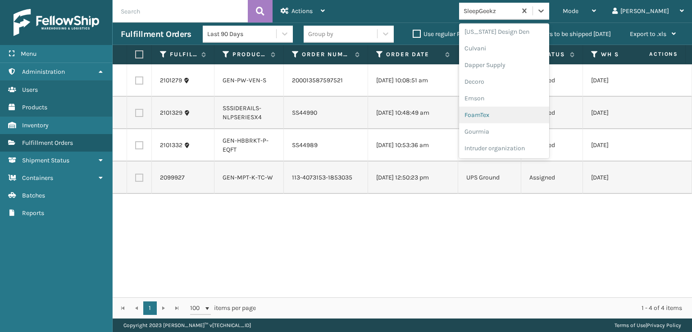
click at [517, 114] on div "FoamTex" at bounding box center [504, 115] width 90 height 17
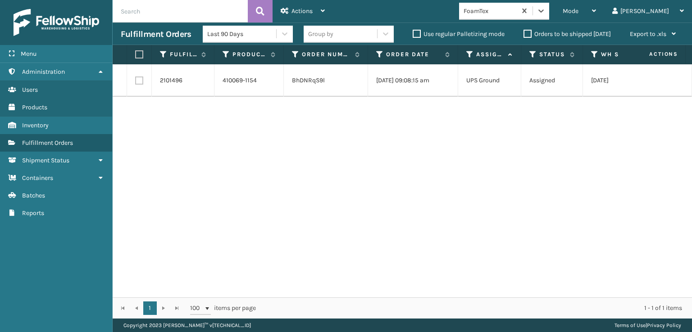
click at [138, 79] on label at bounding box center [139, 81] width 8 height 8
click at [136, 79] on input "checkbox" at bounding box center [135, 80] width 0 height 6
checkbox input "true"
click at [140, 81] on label at bounding box center [139, 81] width 8 height 8
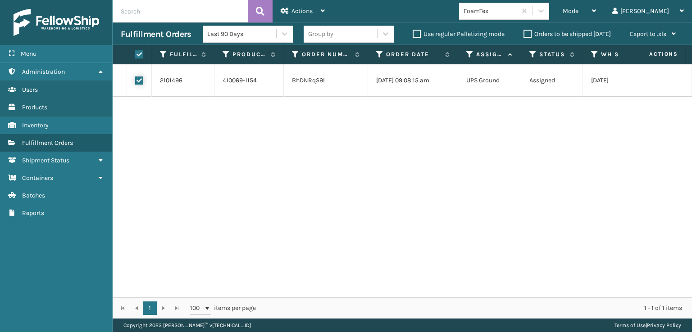
click at [136, 81] on input "checkbox" at bounding box center [135, 80] width 0 height 6
checkbox input "false"
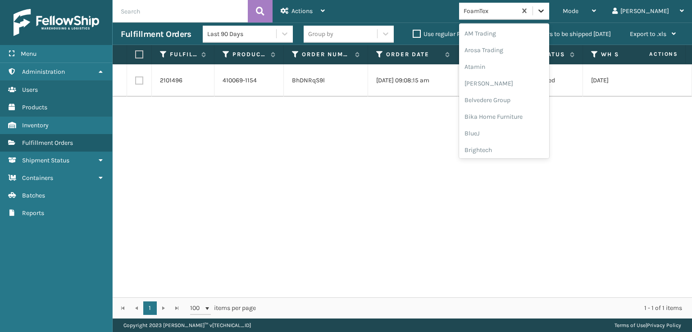
click at [545, 12] on icon at bounding box center [540, 10] width 9 height 9
click at [516, 119] on div "[PERSON_NAME] Brands" at bounding box center [504, 120] width 90 height 17
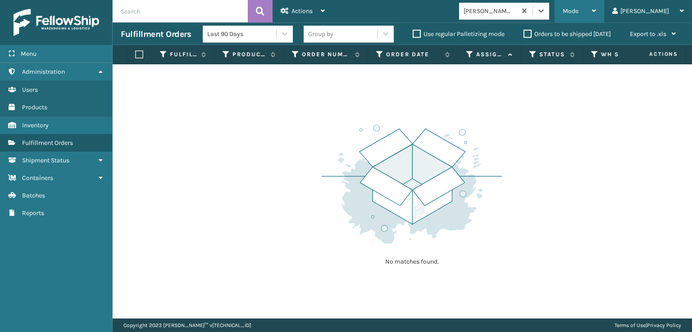
click at [596, 11] on div "Mode" at bounding box center [578, 11] width 33 height 23
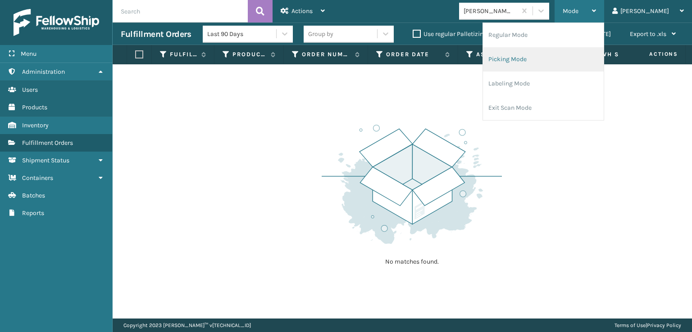
click at [555, 57] on li "Picking Mode" at bounding box center [543, 59] width 121 height 24
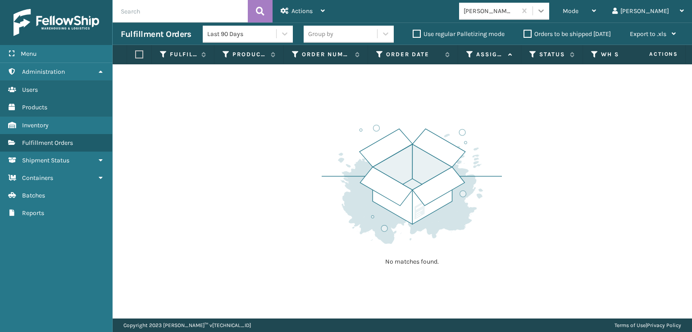
click at [543, 10] on icon at bounding box center [540, 10] width 5 height 3
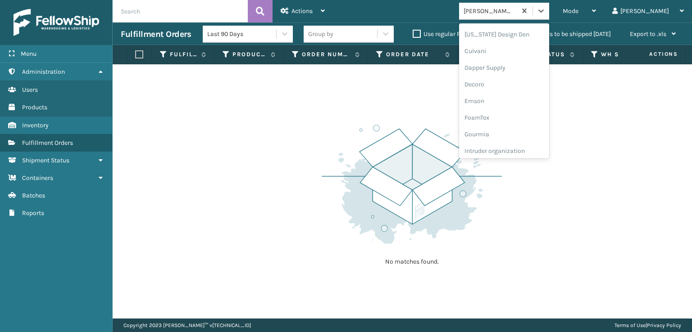
scroll to position [135, 0]
click at [518, 115] on div "FoamTex" at bounding box center [504, 115] width 90 height 17
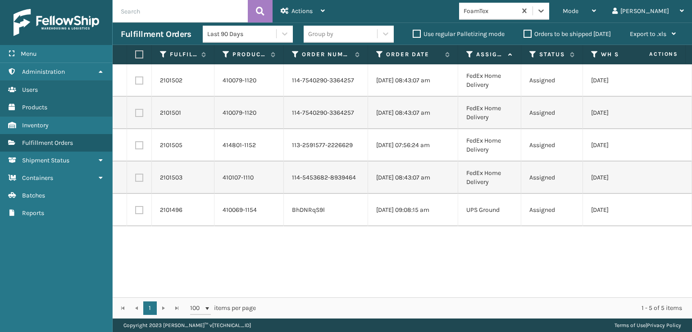
click at [140, 54] on label at bounding box center [137, 54] width 5 height 8
click at [136, 54] on input "checkbox" at bounding box center [135, 55] width 0 height 6
checkbox input "true"
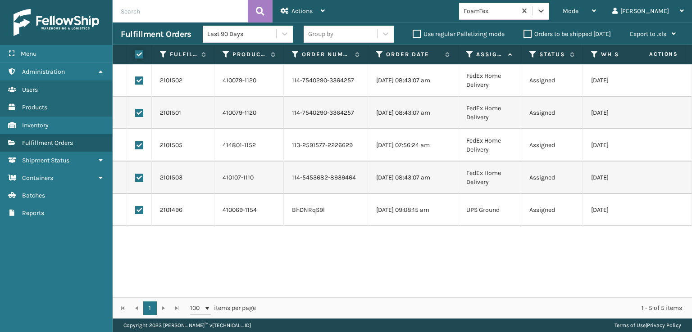
checkbox input "true"
click at [304, 9] on span "Actions" at bounding box center [301, 11] width 21 height 8
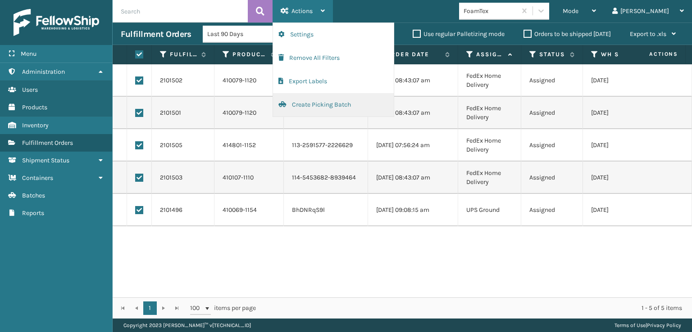
click at [311, 104] on button "Create Picking Batch" at bounding box center [333, 104] width 121 height 23
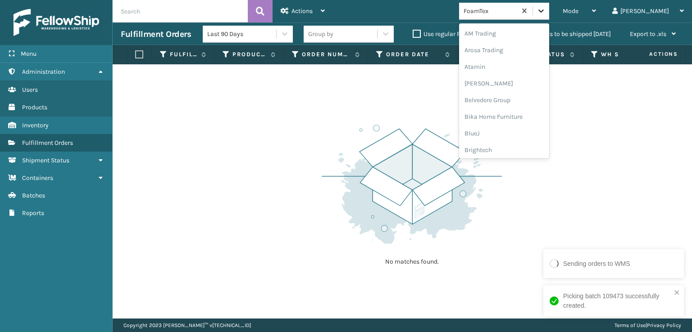
click at [545, 12] on icon at bounding box center [540, 10] width 9 height 9
click at [521, 128] on div "SleepGeekz" at bounding box center [504, 131] width 90 height 17
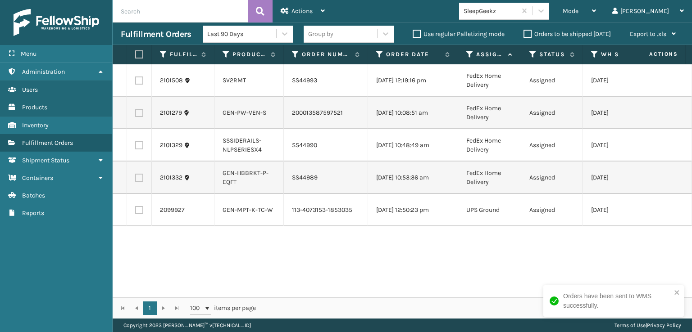
click at [138, 54] on label at bounding box center [137, 54] width 5 height 8
click at [136, 54] on input "checkbox" at bounding box center [135, 55] width 0 height 6
checkbox input "true"
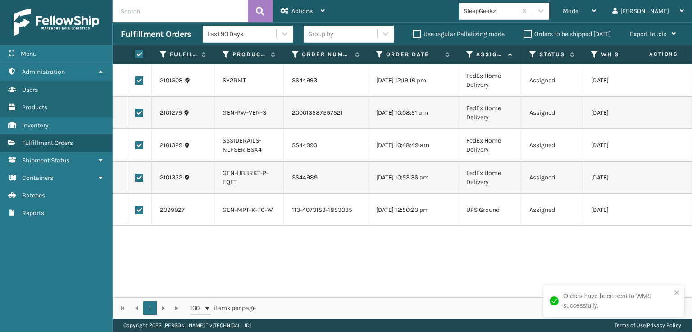
checkbox input "true"
click at [299, 9] on span "Actions" at bounding box center [301, 11] width 21 height 8
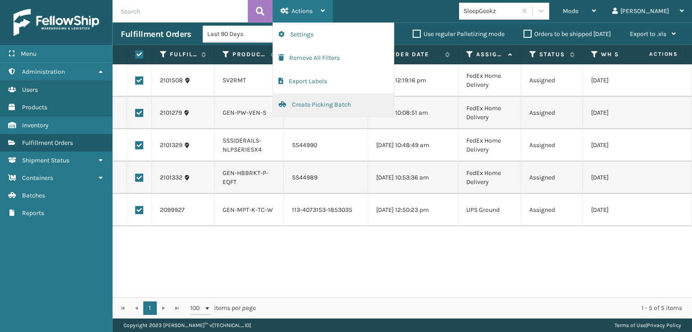
click at [307, 106] on button "Create Picking Batch" at bounding box center [333, 104] width 121 height 23
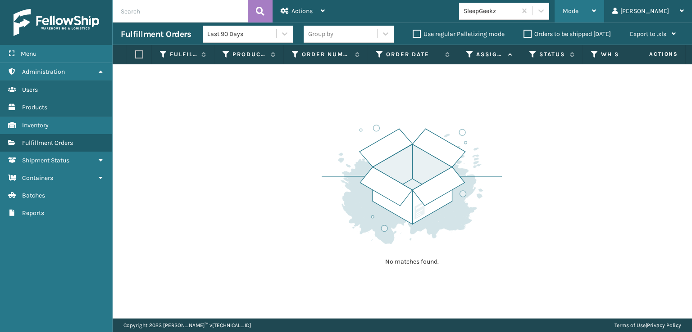
click at [578, 10] on span "Mode" at bounding box center [570, 11] width 16 height 8
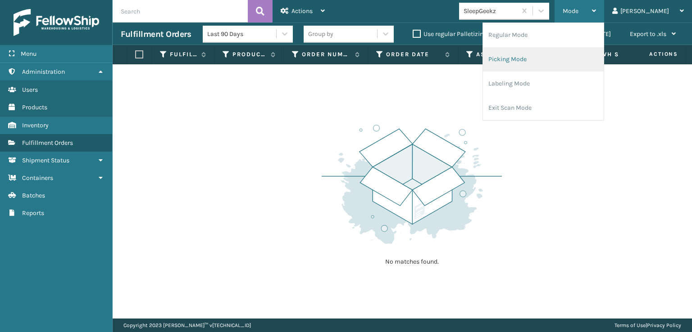
click at [560, 58] on li "Picking Mode" at bounding box center [543, 59] width 121 height 24
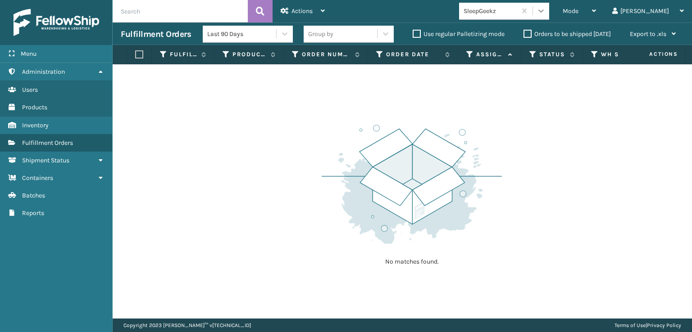
click at [545, 12] on icon at bounding box center [540, 10] width 9 height 9
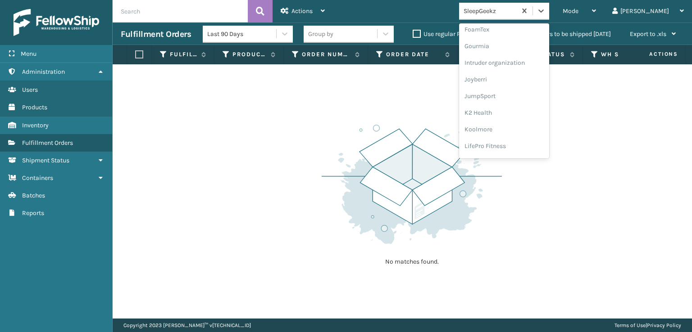
scroll to position [194, 0]
click at [515, 53] on div "FoamTex" at bounding box center [504, 55] width 90 height 17
